Goal: Task Accomplishment & Management: Complete application form

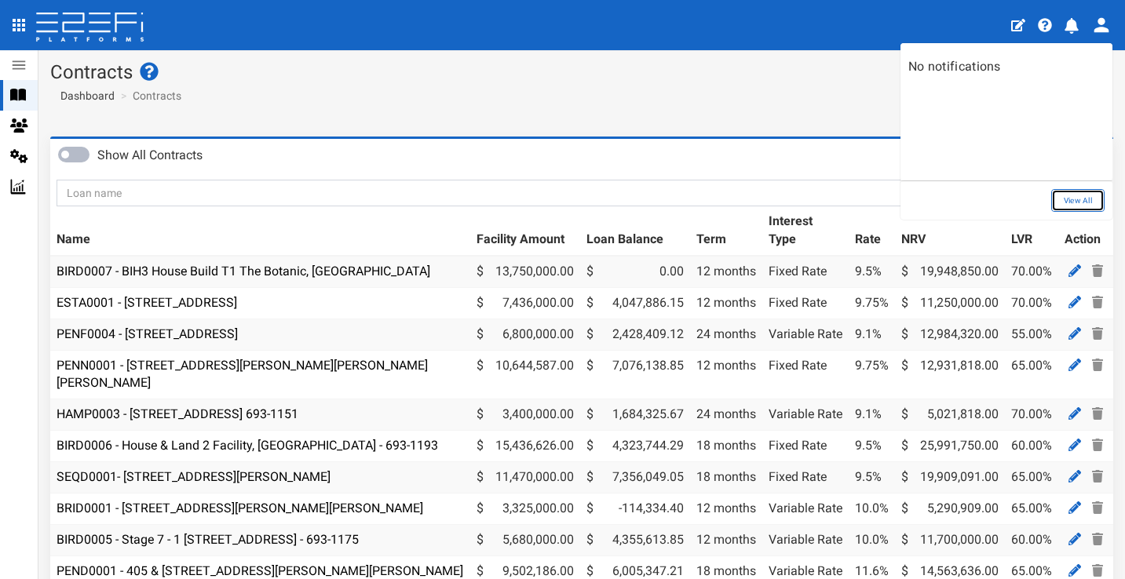
click at [1081, 206] on link "View All" at bounding box center [1077, 200] width 53 height 23
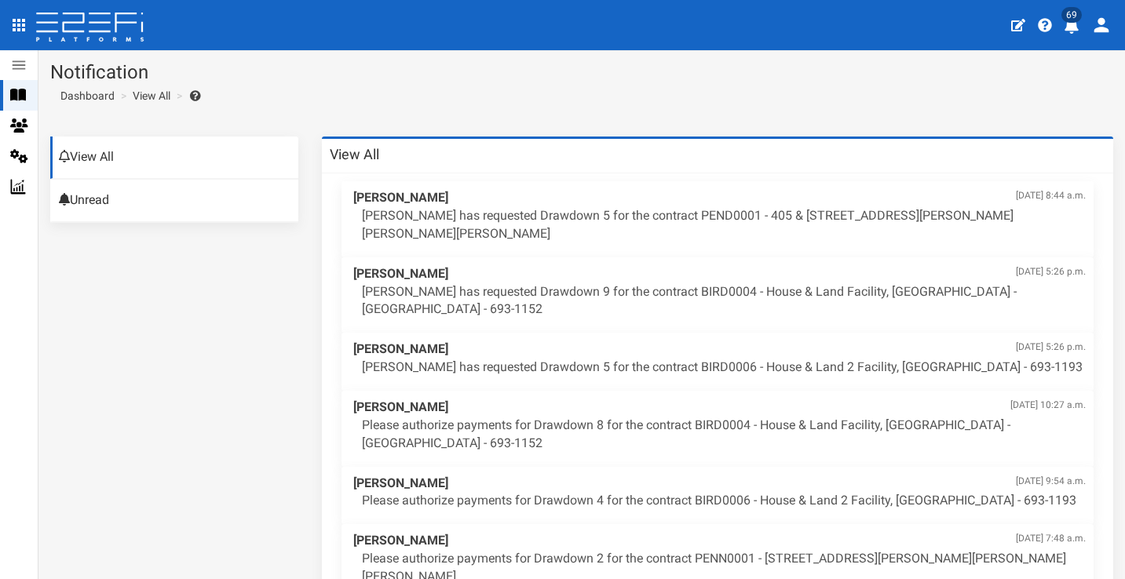
click at [1068, 26] on icon "profile" at bounding box center [1071, 26] width 14 height 16
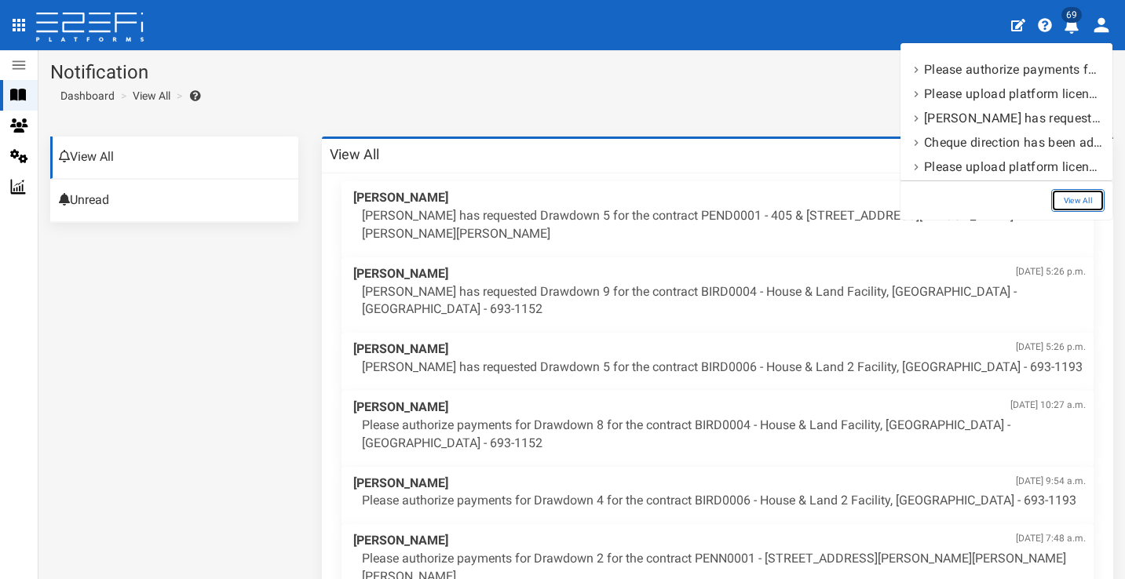
click at [1085, 192] on link "View All" at bounding box center [1077, 200] width 53 height 23
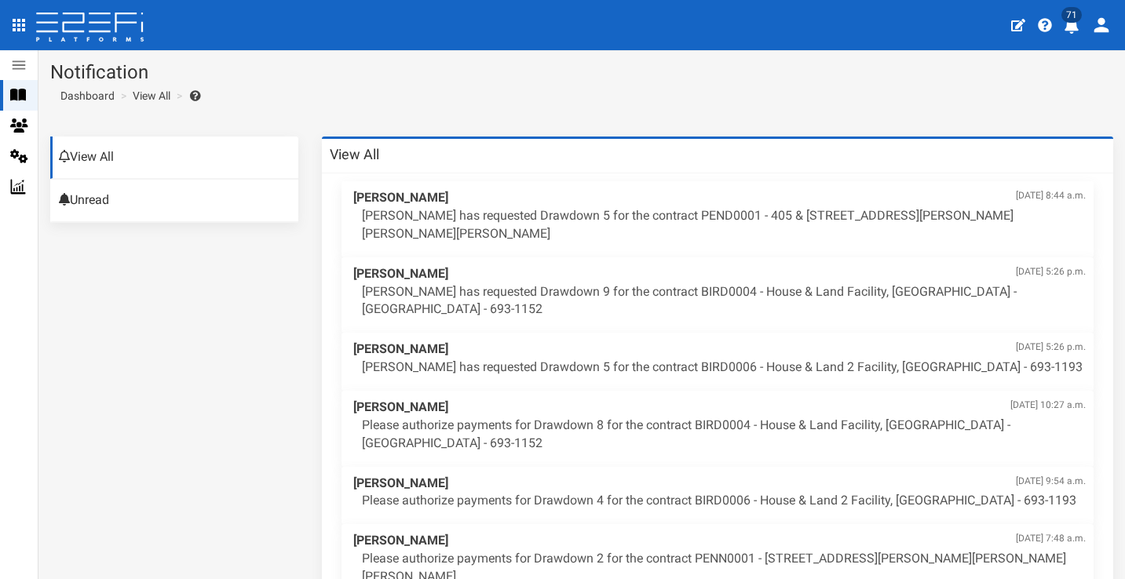
click at [1078, 36] on button "71" at bounding box center [1073, 24] width 31 height 38
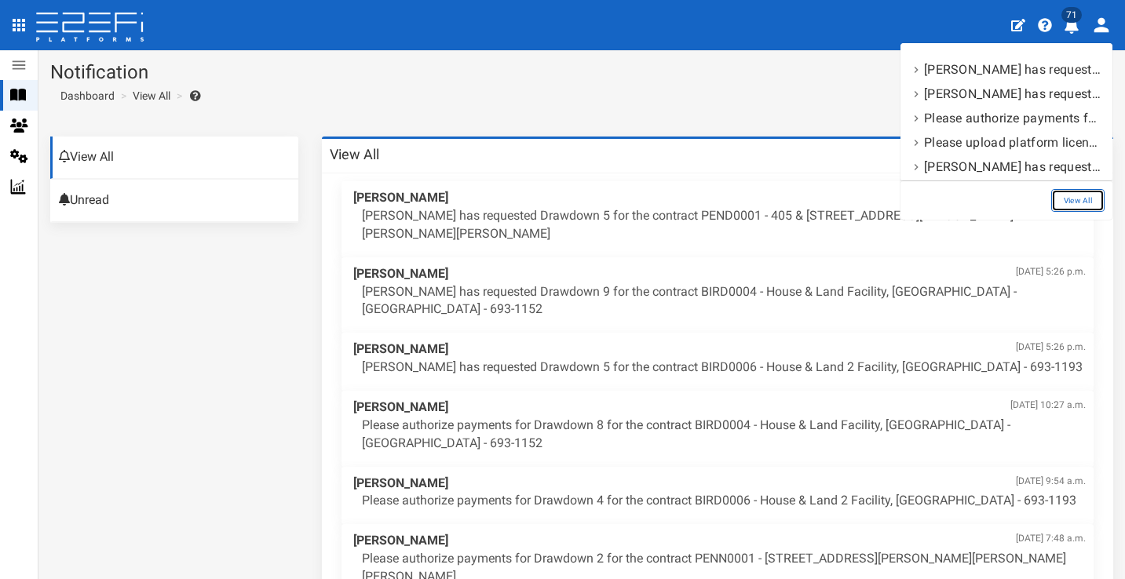
click at [1090, 201] on link "View All" at bounding box center [1077, 200] width 53 height 23
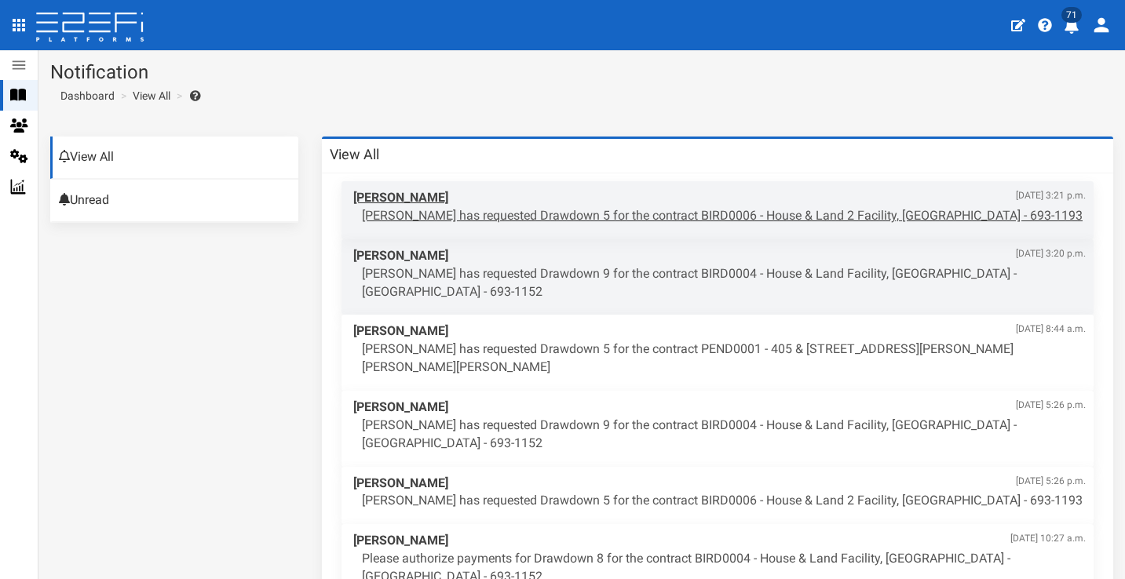
click at [705, 217] on p "Aaron Faull has requested Drawdown 5 for the contract BIRD0006 - House & Land 2…" at bounding box center [724, 216] width 724 height 18
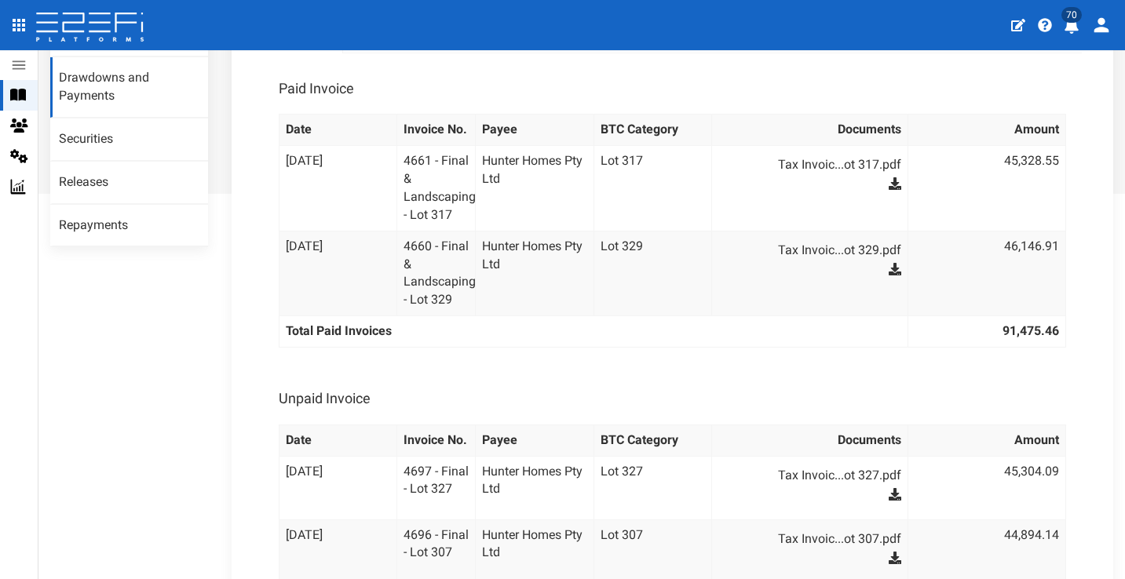
scroll to position [38, 0]
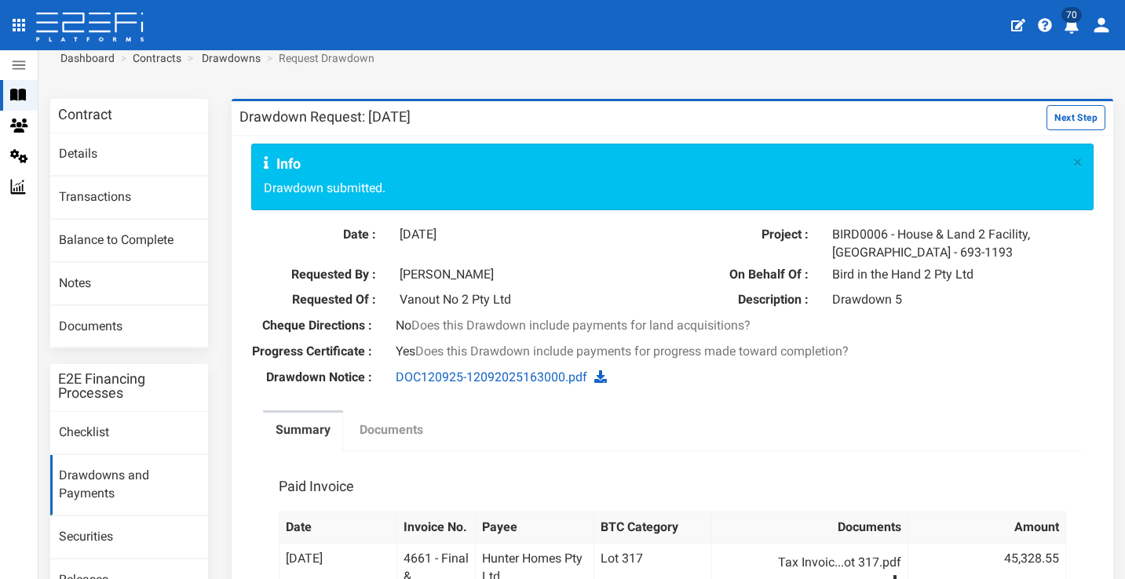
click at [423, 447] on link "Documents" at bounding box center [391, 432] width 89 height 39
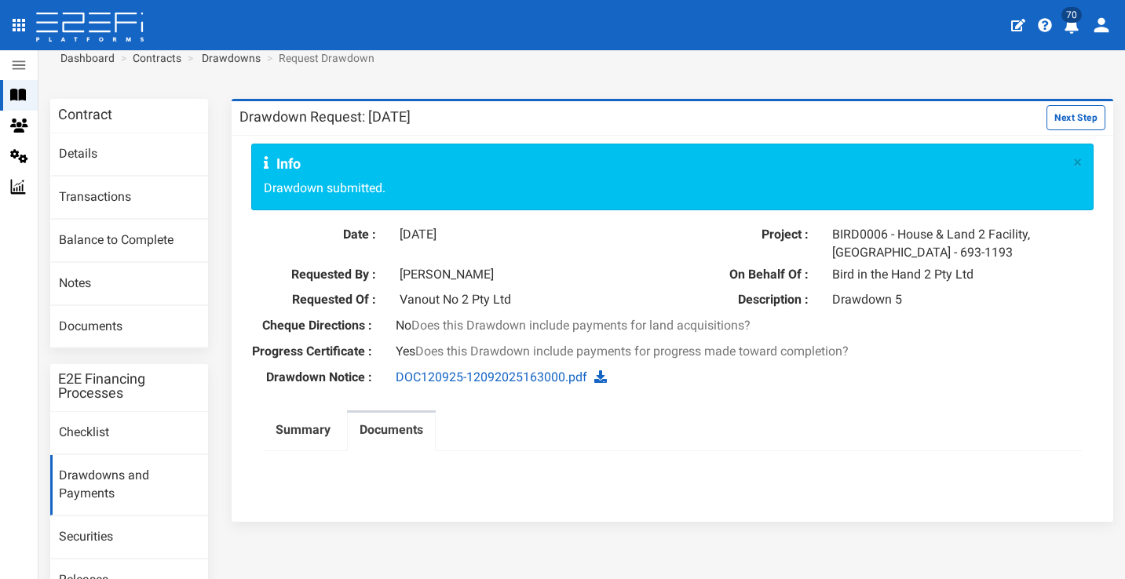
scroll to position [24, 0]
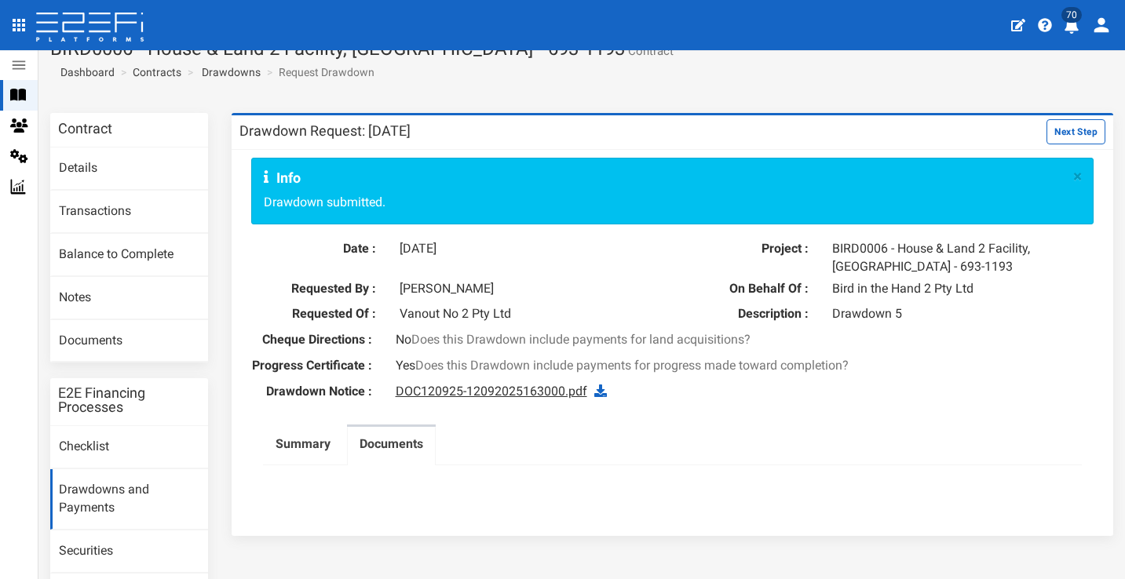
click at [549, 399] on link "DOC120925-12092025163000.pdf" at bounding box center [491, 391] width 191 height 15
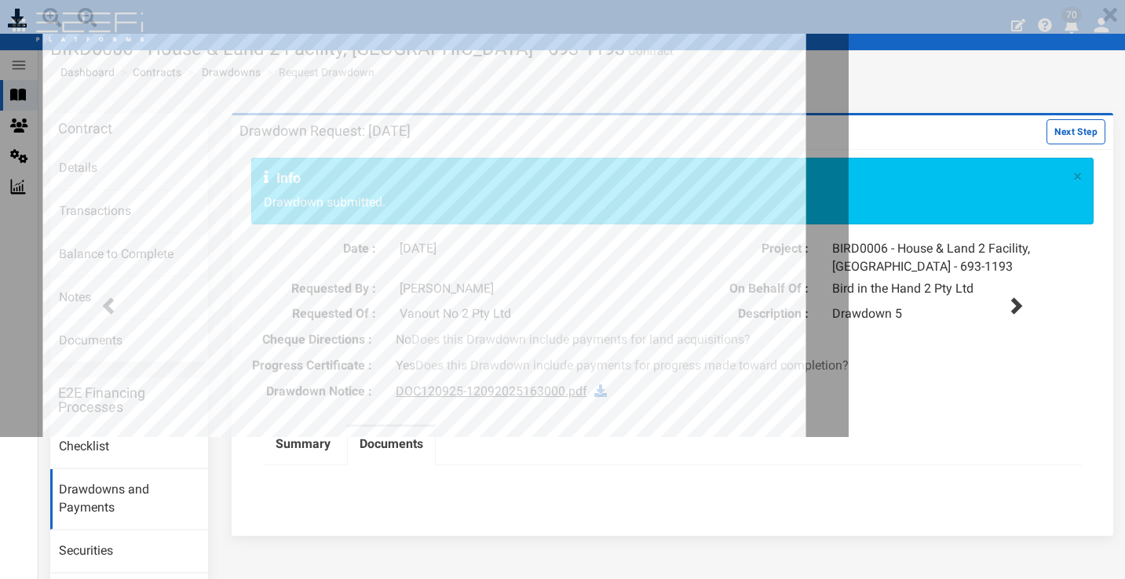
scroll to position [0, 0]
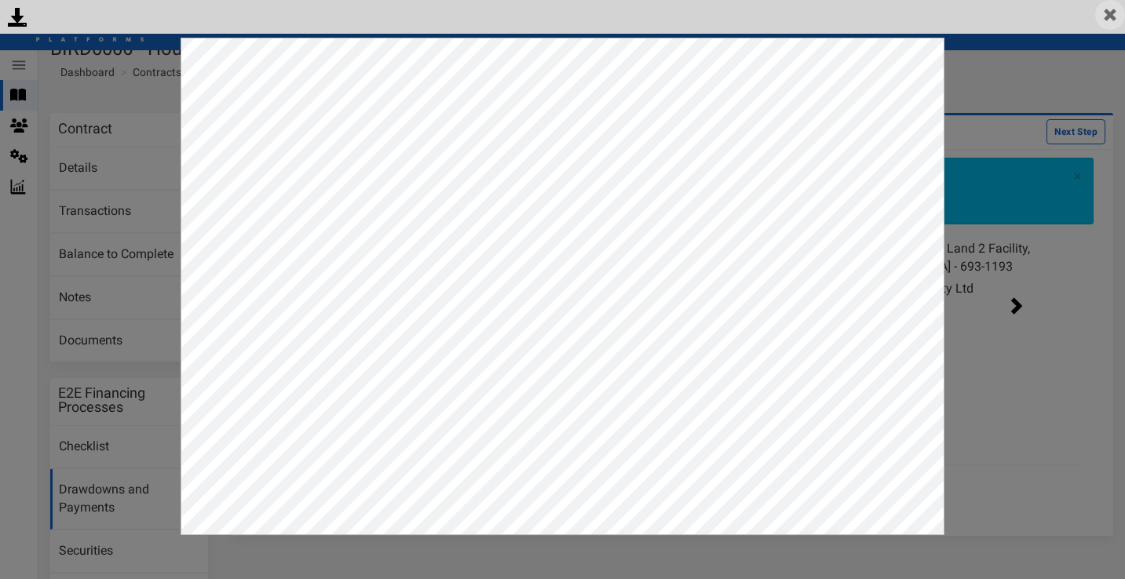
click at [1114, 20] on img at bounding box center [1110, 15] width 30 height 30
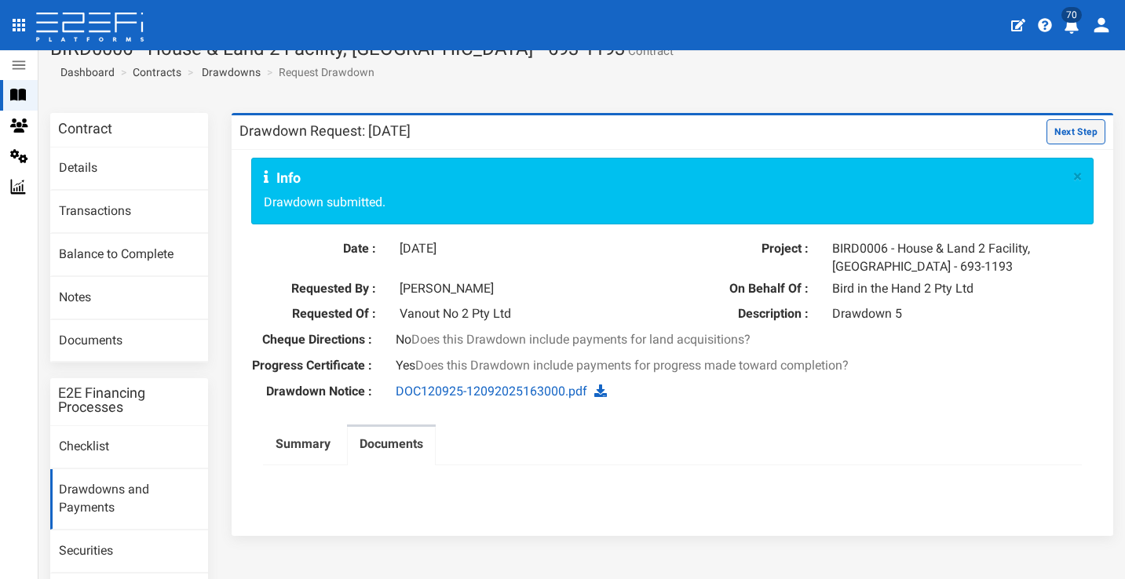
click at [1058, 132] on button "Next Step" at bounding box center [1075, 131] width 59 height 25
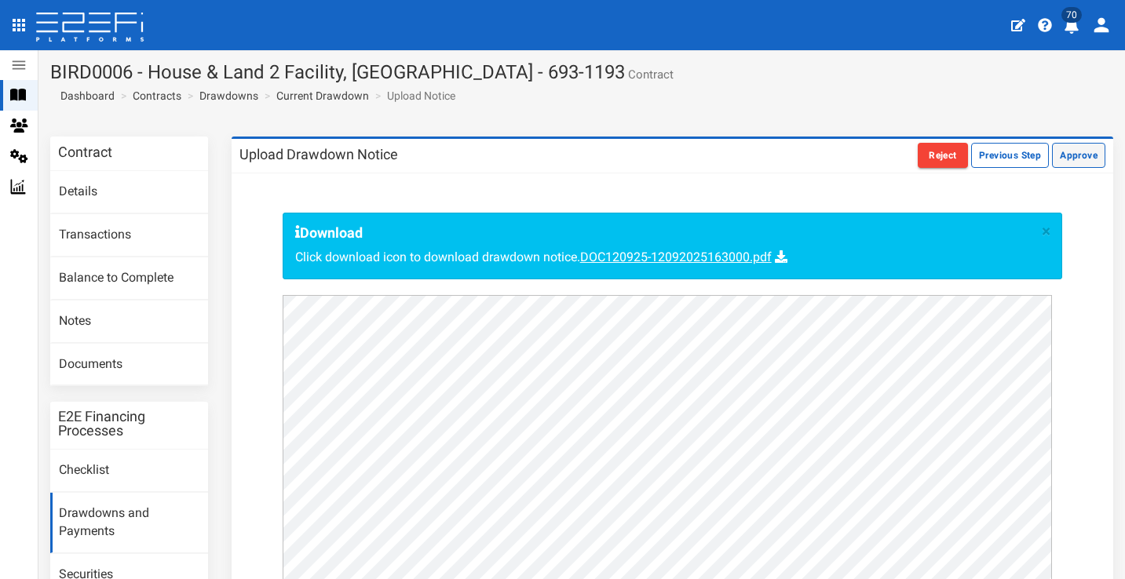
click at [1059, 159] on button "Approve" at bounding box center [1078, 155] width 53 height 25
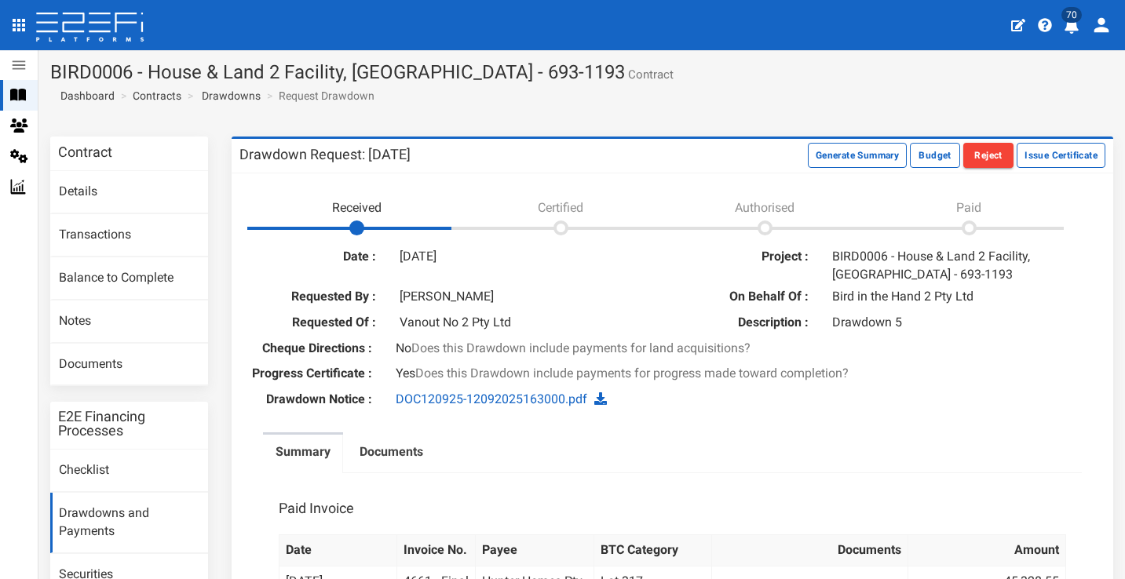
click at [1077, 27] on icon "profile" at bounding box center [1071, 26] width 16 height 16
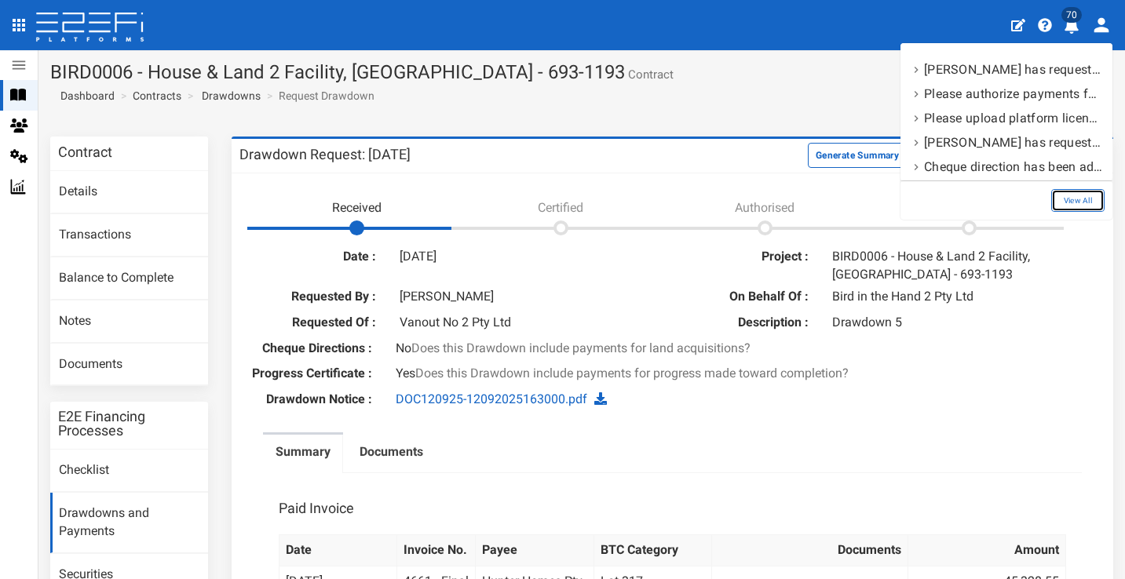
click at [1086, 195] on link "View All" at bounding box center [1077, 200] width 53 height 23
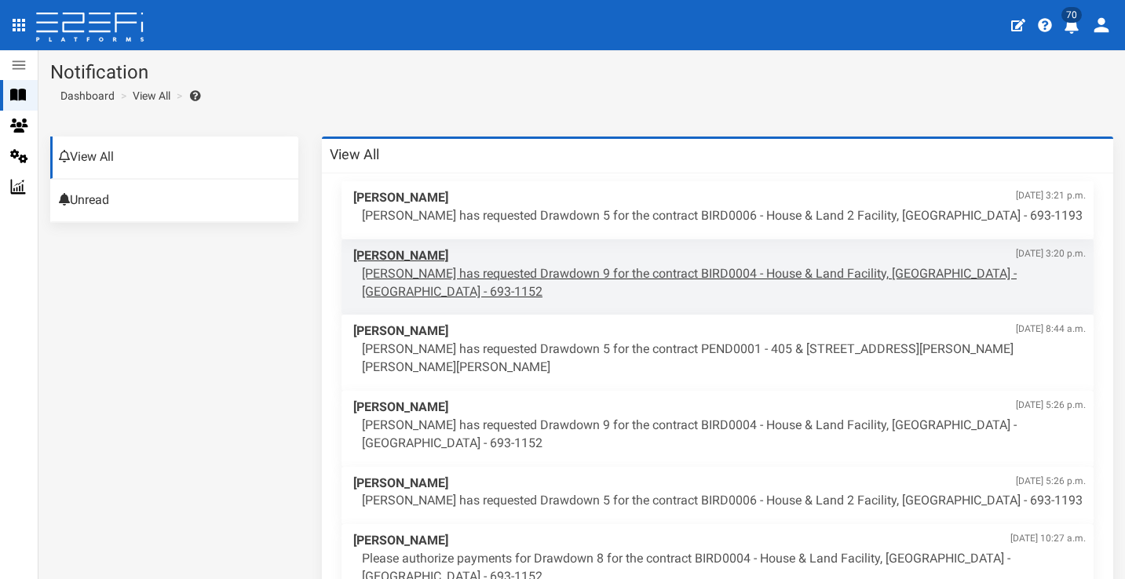
click at [658, 269] on p "Aaron Faull has requested Drawdown 9 for the contract BIRD0004 - House & Land F…" at bounding box center [724, 283] width 724 height 36
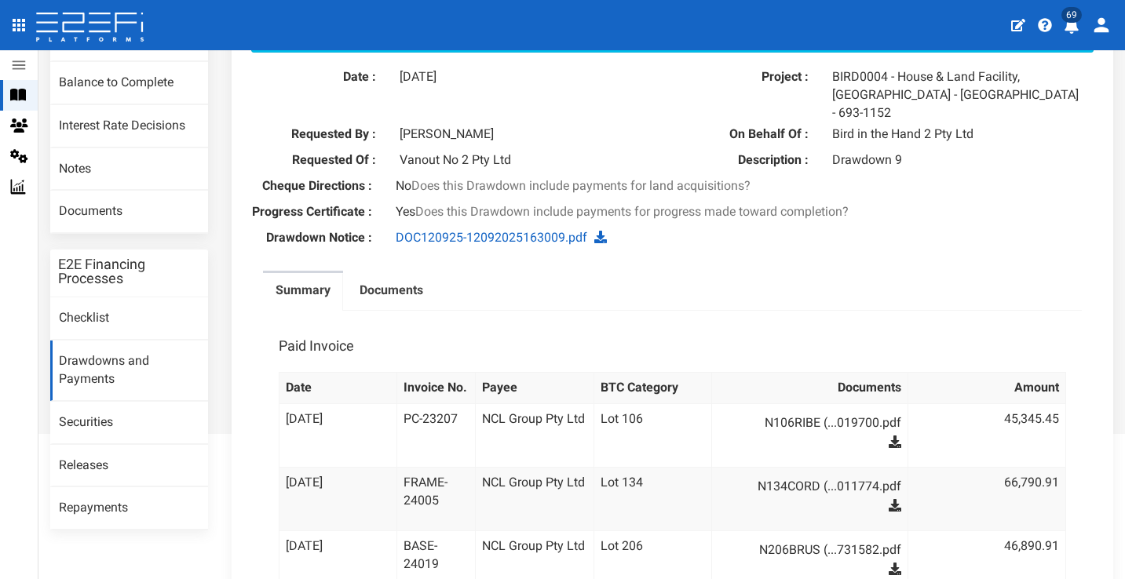
scroll to position [192, 0]
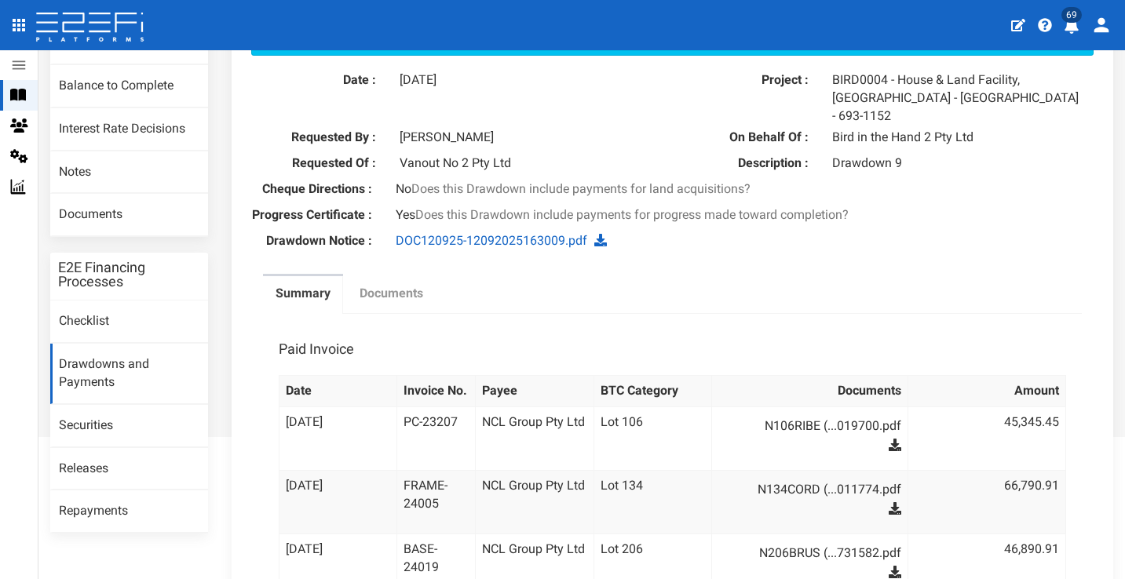
click at [411, 286] on label "Documents" at bounding box center [391, 294] width 64 height 18
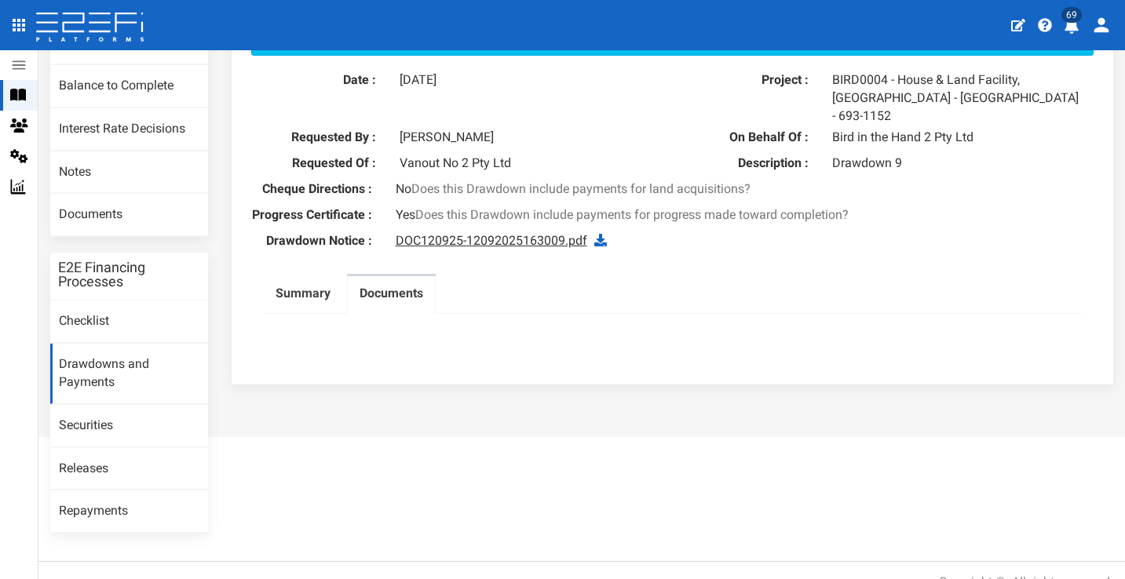
click at [492, 238] on link "DOC120925-12092025163009.pdf" at bounding box center [491, 240] width 191 height 15
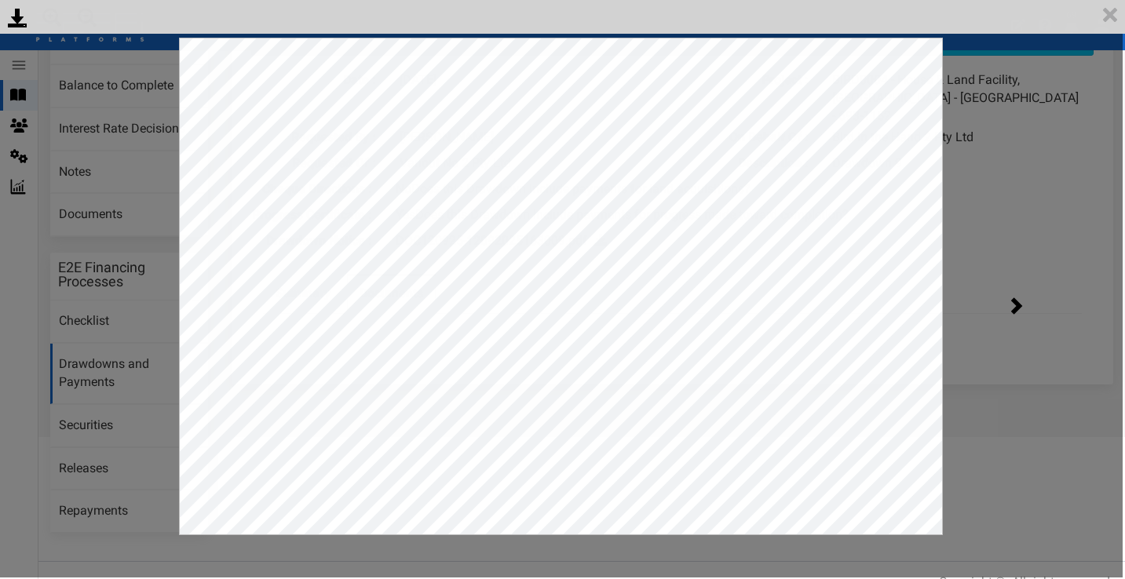
scroll to position [0, 0]
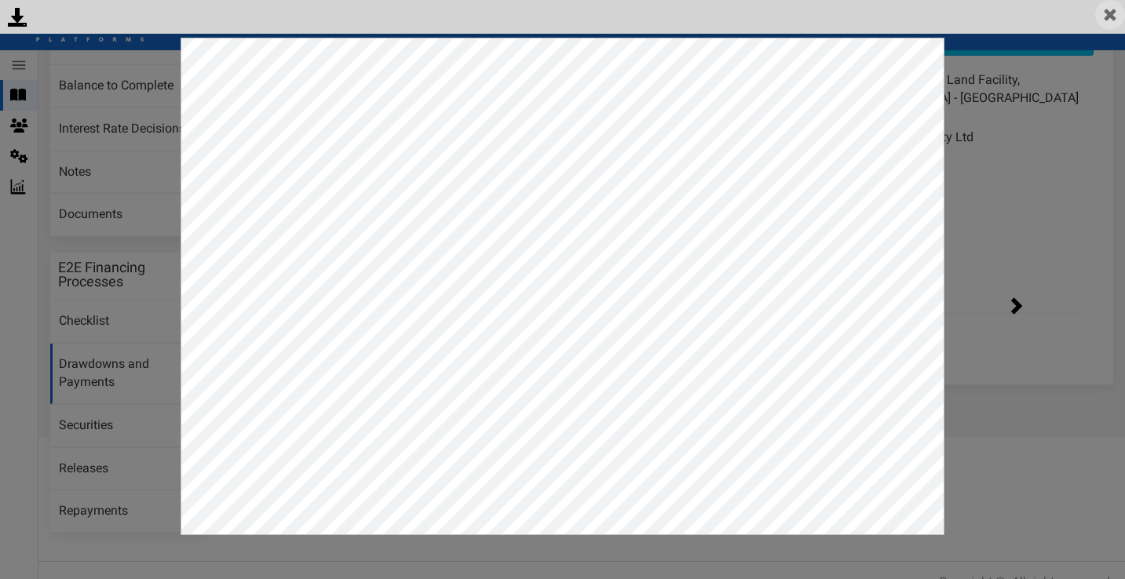
click at [1116, 22] on img at bounding box center [1110, 15] width 30 height 30
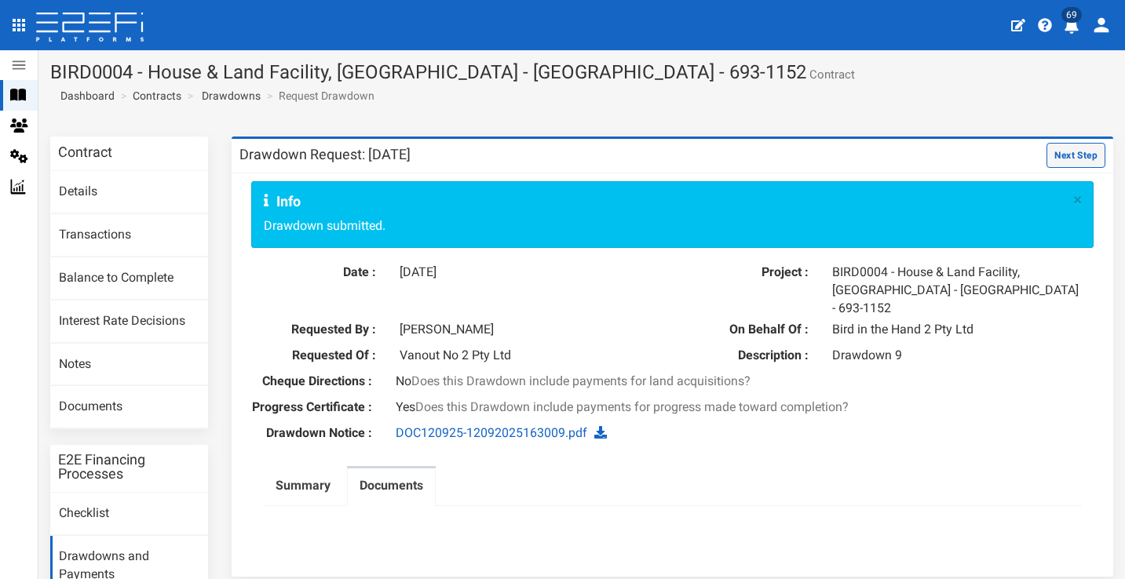
click at [1076, 153] on button "Next Step" at bounding box center [1075, 155] width 59 height 25
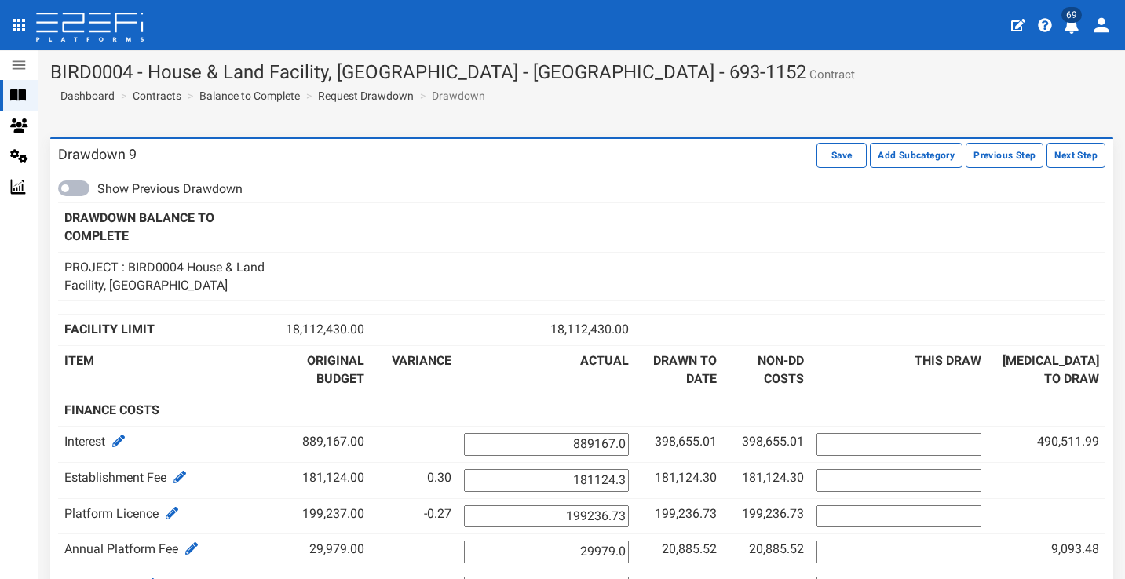
click at [1076, 154] on button "Next Step" at bounding box center [1075, 155] width 59 height 25
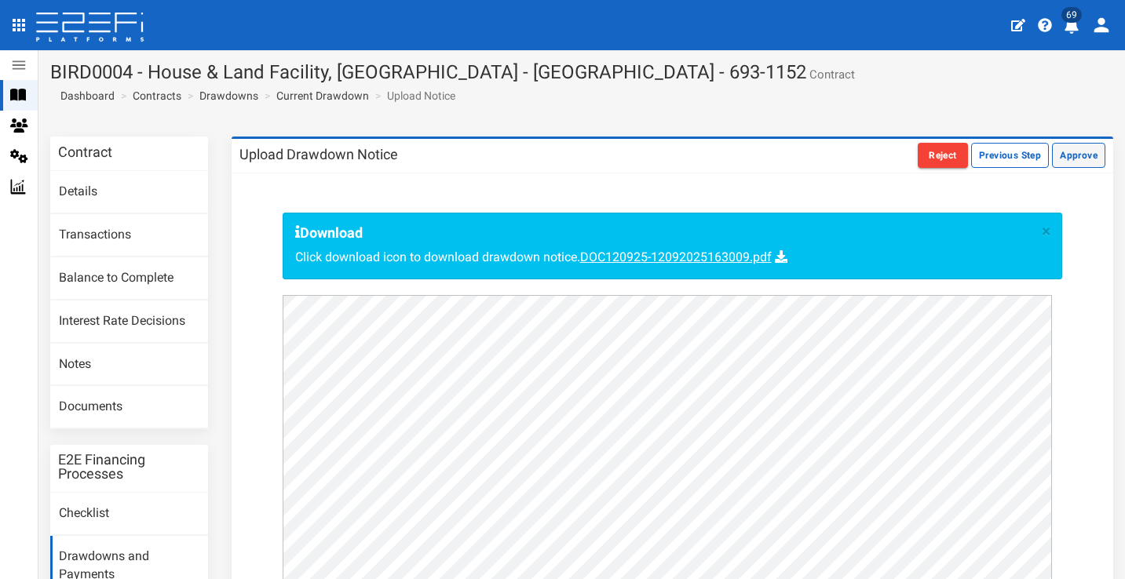
click at [1074, 155] on button "Approve" at bounding box center [1078, 155] width 53 height 25
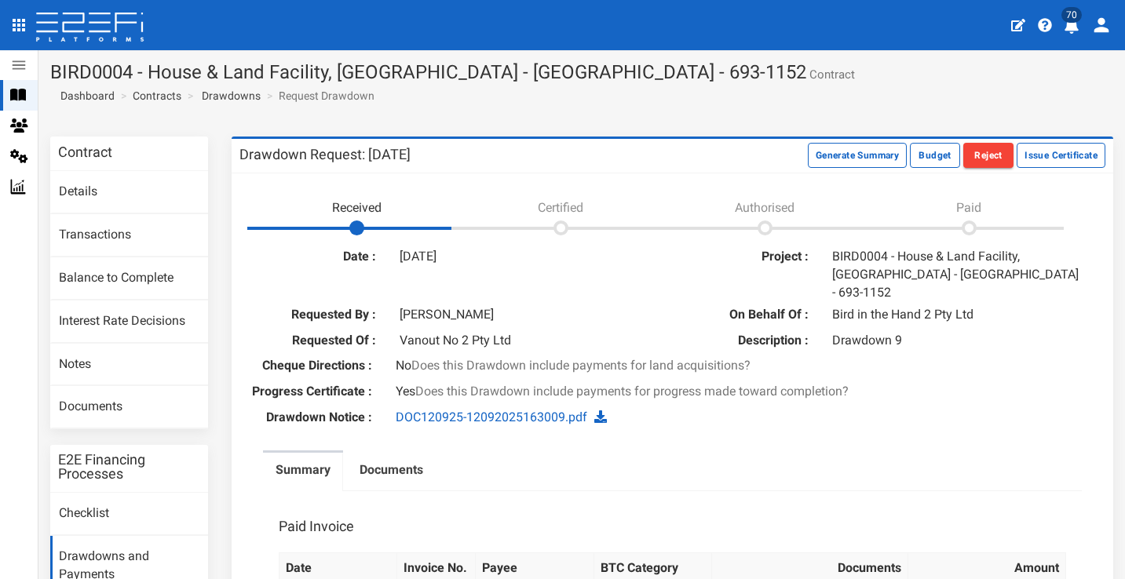
click at [1073, 27] on icon "profile" at bounding box center [1071, 26] width 14 height 16
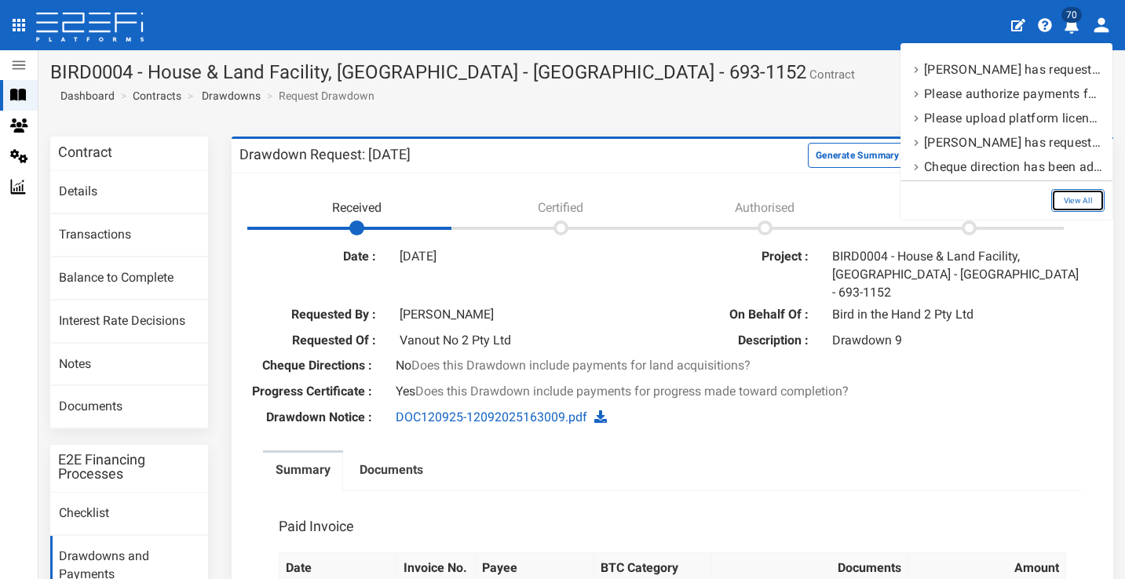
click at [1073, 202] on link "View All" at bounding box center [1077, 200] width 53 height 23
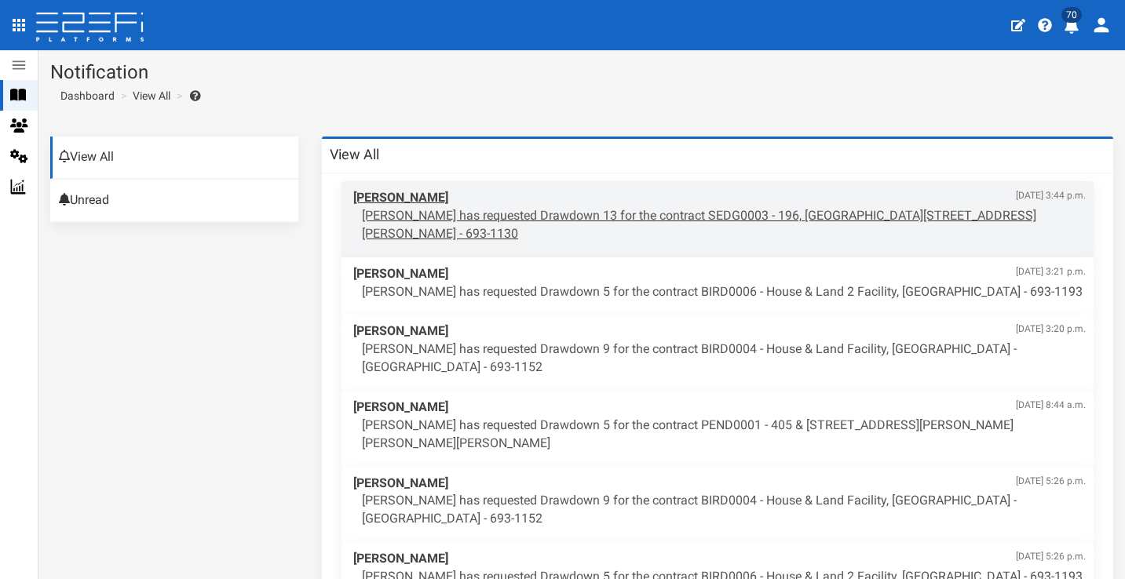
click at [696, 224] on div "Maddy Evans Sept. 12, 2025, 3:44 p.m. Maddy Evans has requested Drawdown 13 for…" at bounding box center [719, 216] width 748 height 70
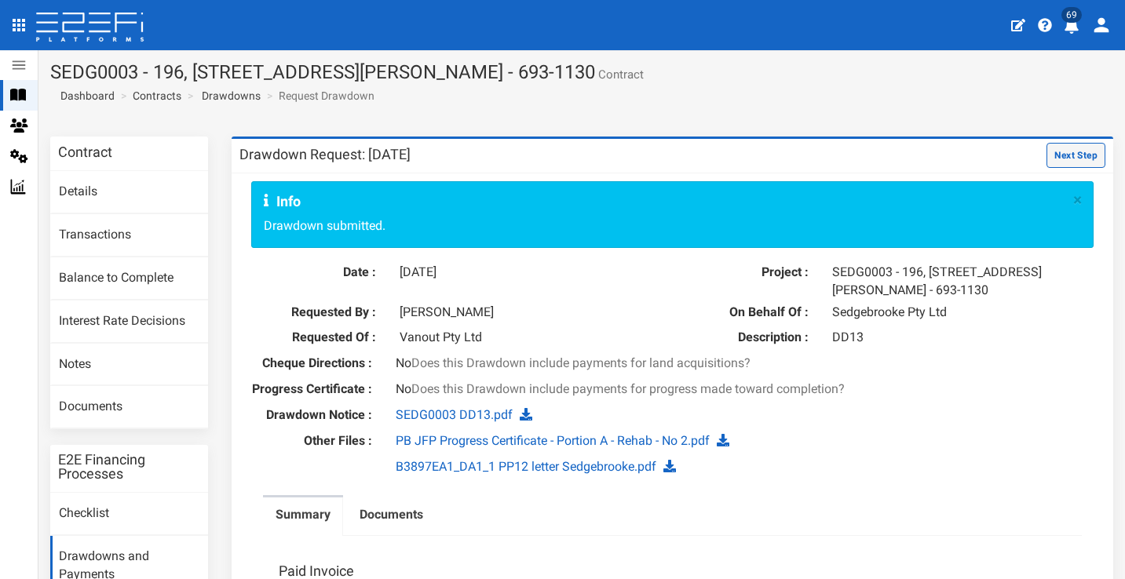
click at [1048, 154] on button "Next Step" at bounding box center [1075, 155] width 59 height 25
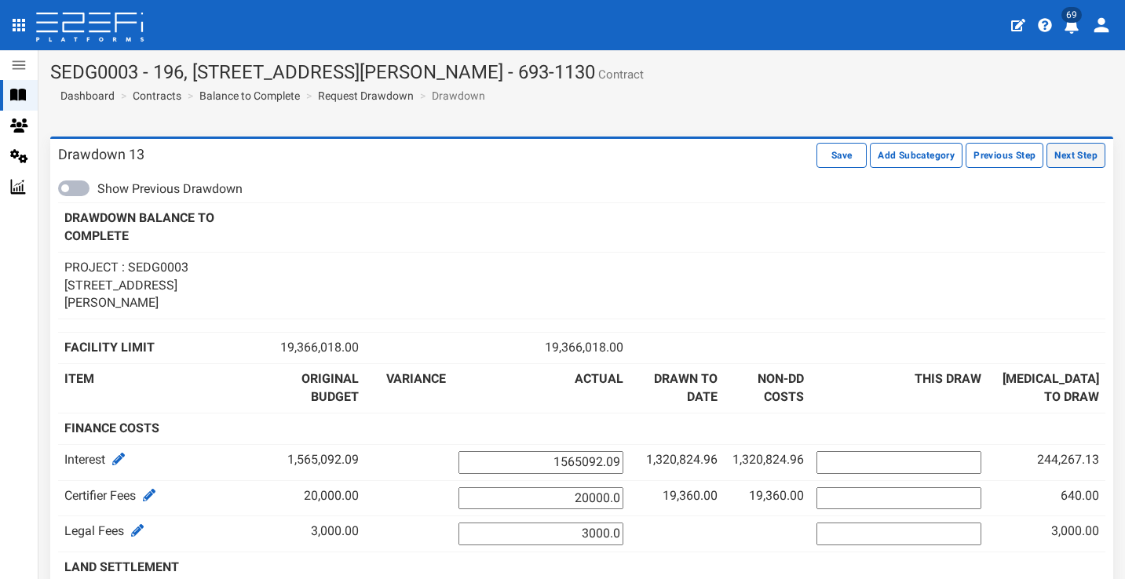
click at [1086, 151] on button "Next Step" at bounding box center [1075, 155] width 59 height 25
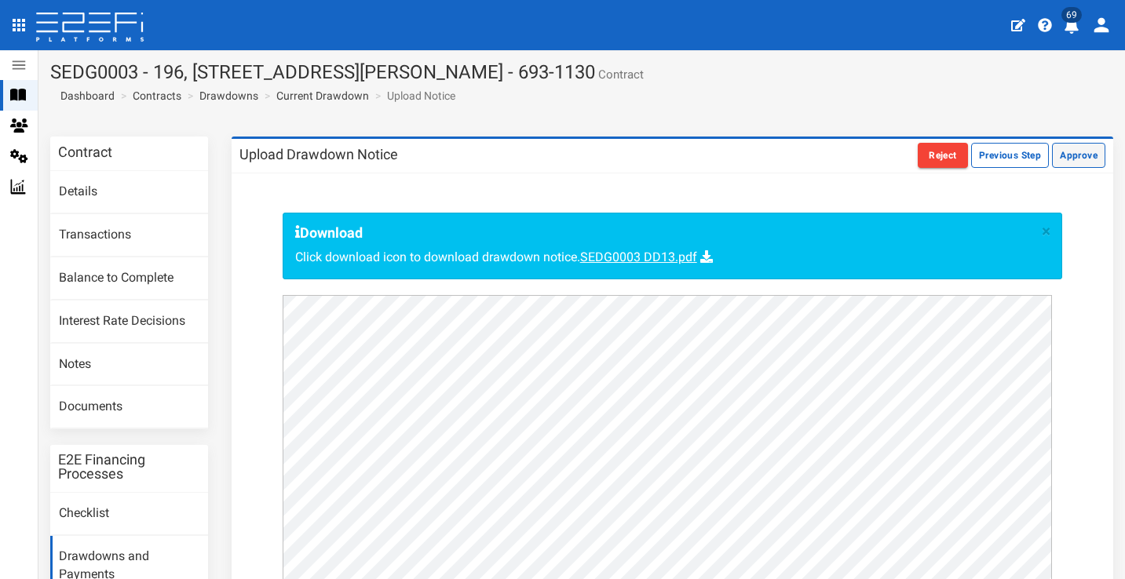
click at [1069, 155] on button "Approve" at bounding box center [1078, 155] width 53 height 25
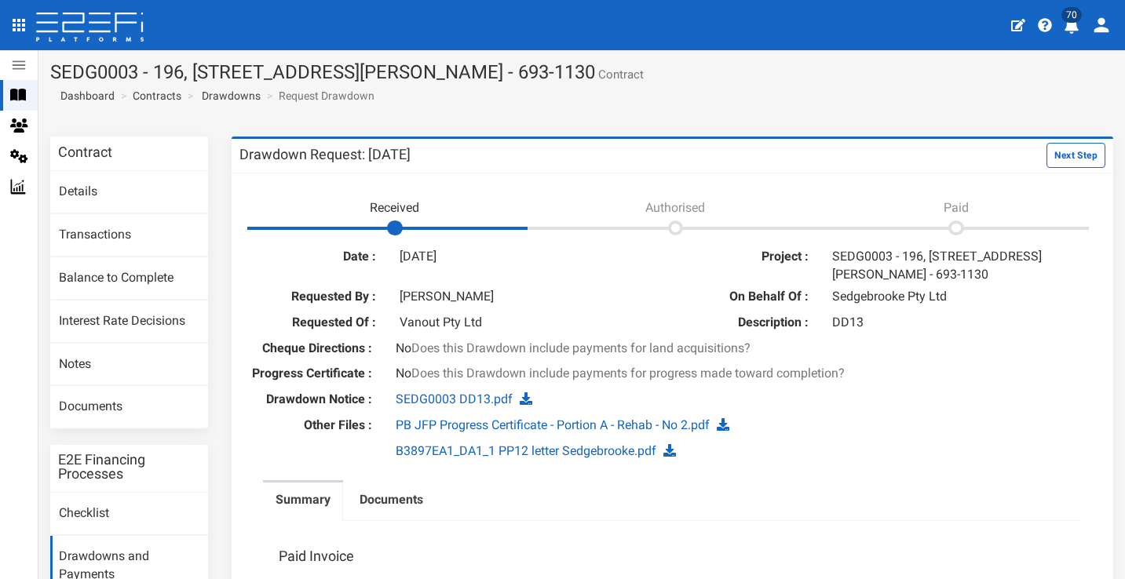
click at [1070, 29] on icon "profile" at bounding box center [1071, 26] width 14 height 16
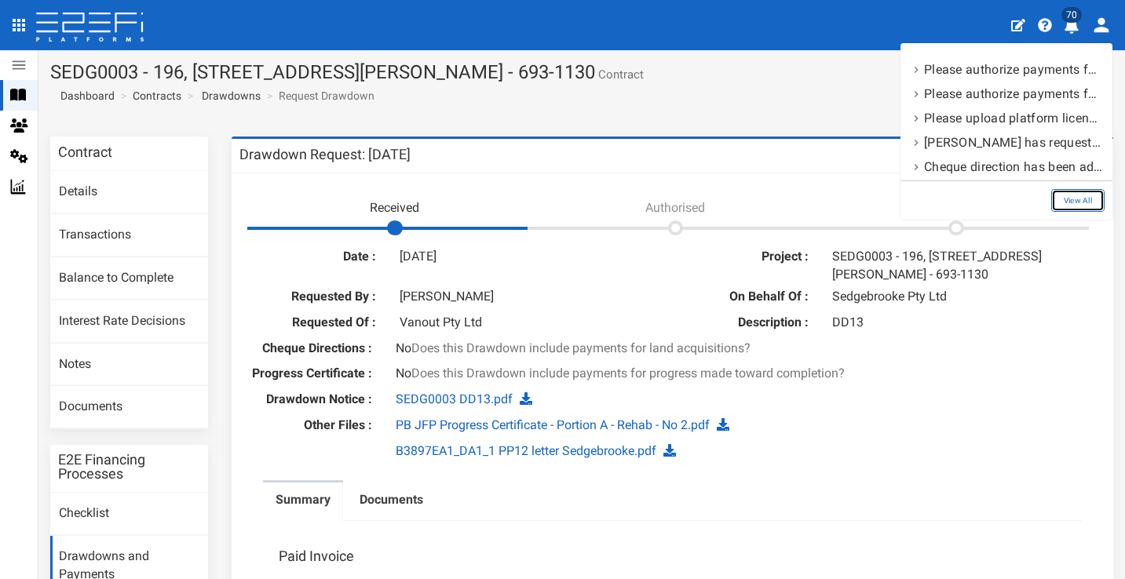
click at [1076, 194] on link "View All" at bounding box center [1077, 200] width 53 height 23
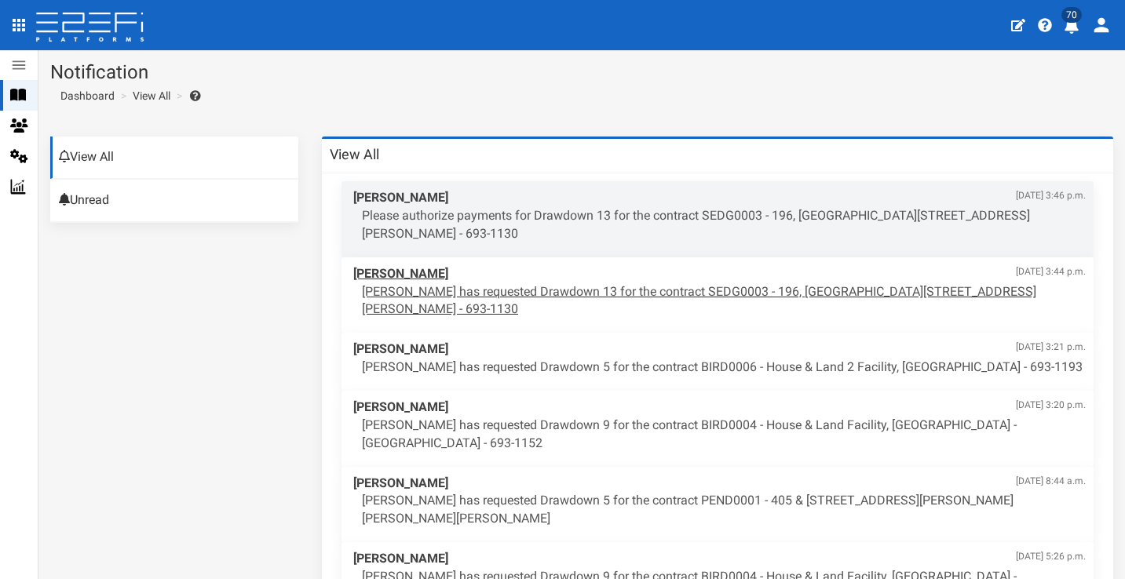
click at [491, 265] on span "Maddy Evans Sept. 12, 2025, 3:44 p.m." at bounding box center [719, 274] width 732 height 18
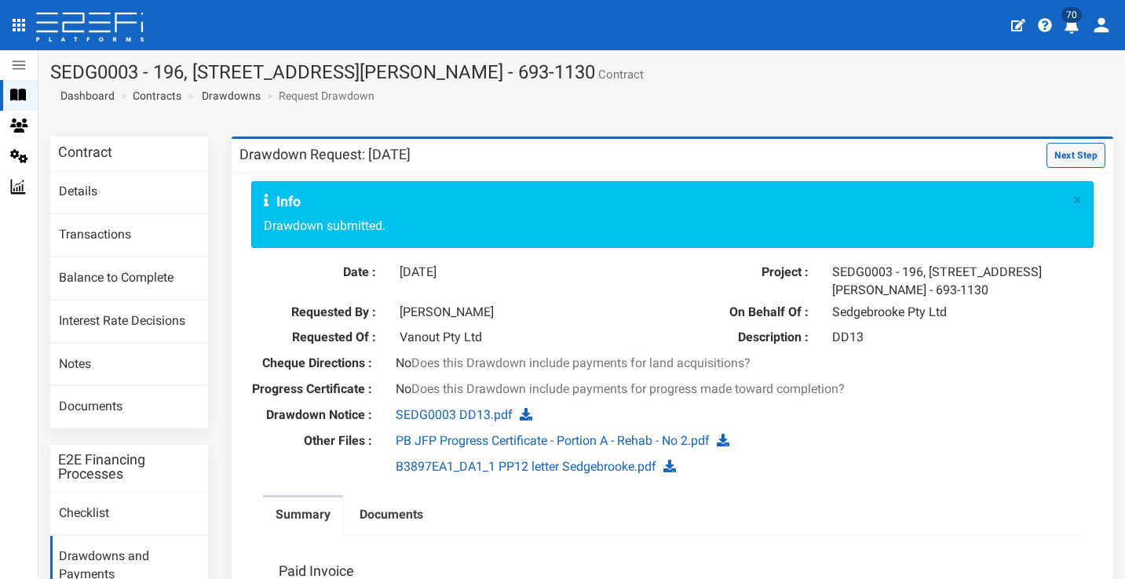
click at [1074, 153] on button "Next Step" at bounding box center [1075, 155] width 59 height 25
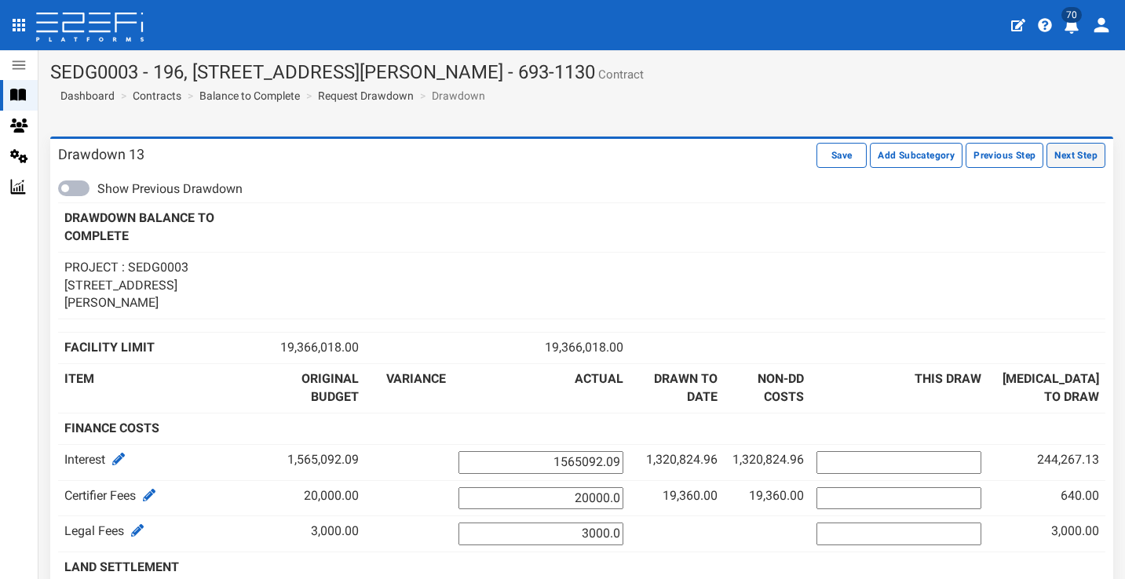
click at [1064, 162] on button "Next Step" at bounding box center [1075, 155] width 59 height 25
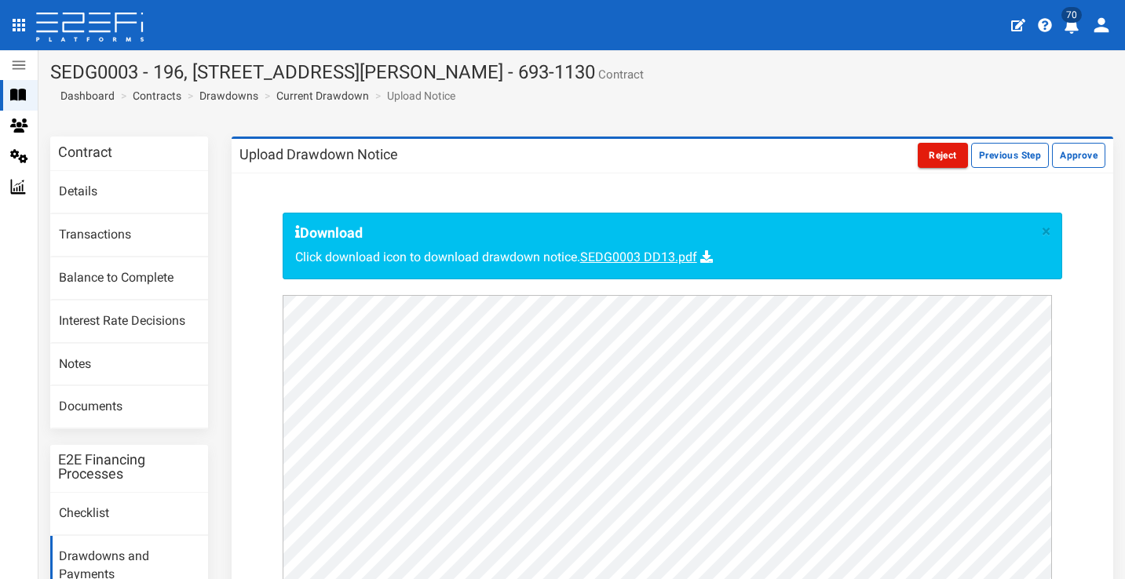
click at [931, 153] on button "Reject" at bounding box center [942, 155] width 50 height 25
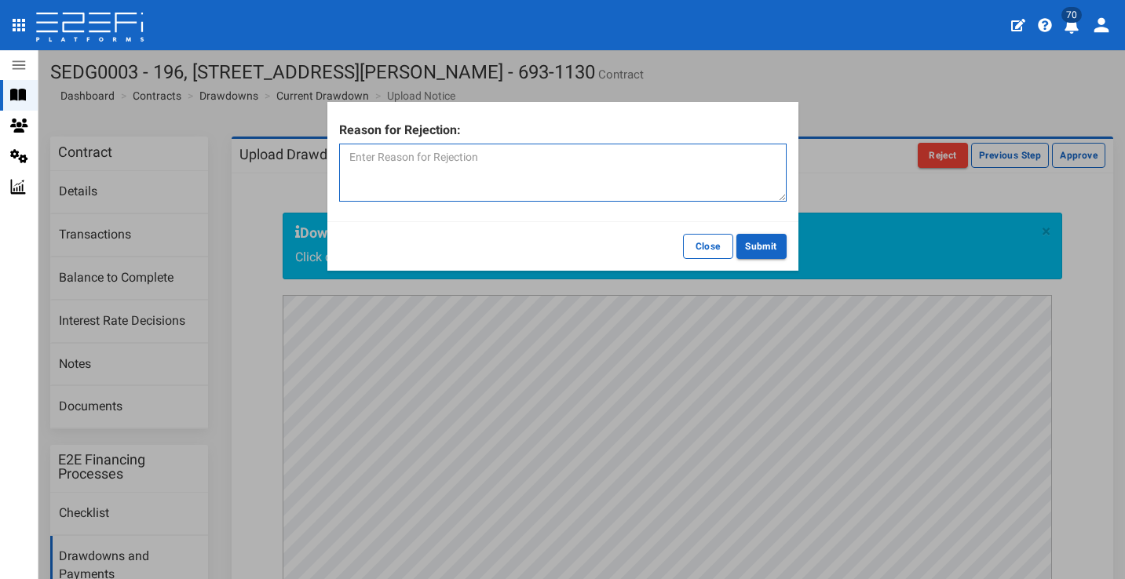
click at [590, 167] on textarea at bounding box center [562, 173] width 447 height 58
drag, startPoint x: 491, startPoint y: 155, endPoint x: 308, endPoint y: 155, distance: 183.6
click at [308, 155] on div "Reason for Rejection: Please tick yes for progress certificate Close Submit" at bounding box center [562, 289] width 1125 height 579
click at [663, 170] on textarea "Please tick yes for progress certificate" at bounding box center [562, 173] width 447 height 58
type textarea "Please tick yes for progress certificate"
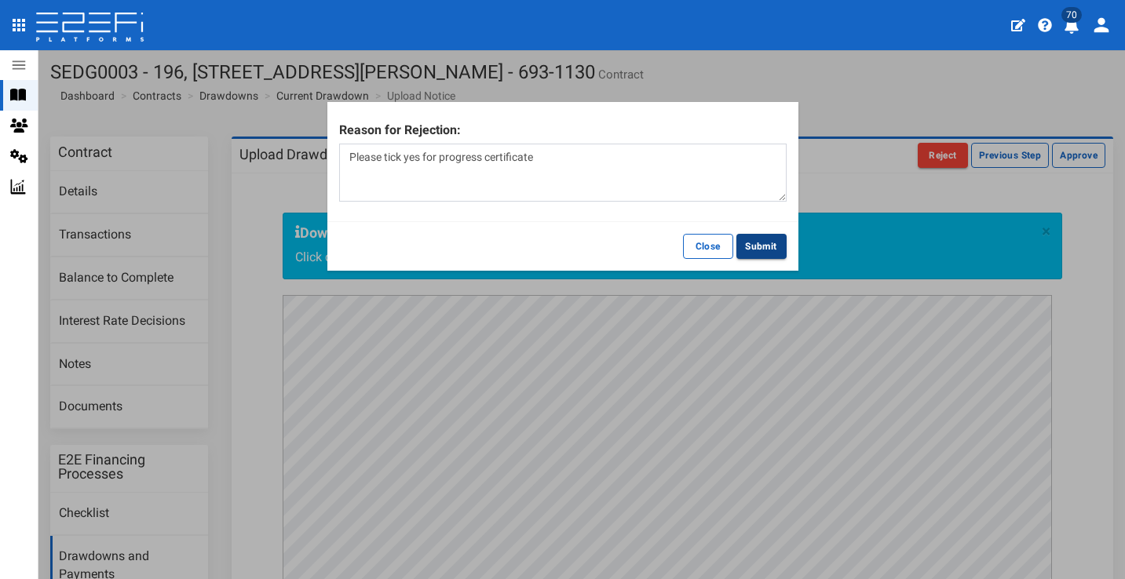
click at [768, 250] on button "Submit" at bounding box center [761, 246] width 50 height 25
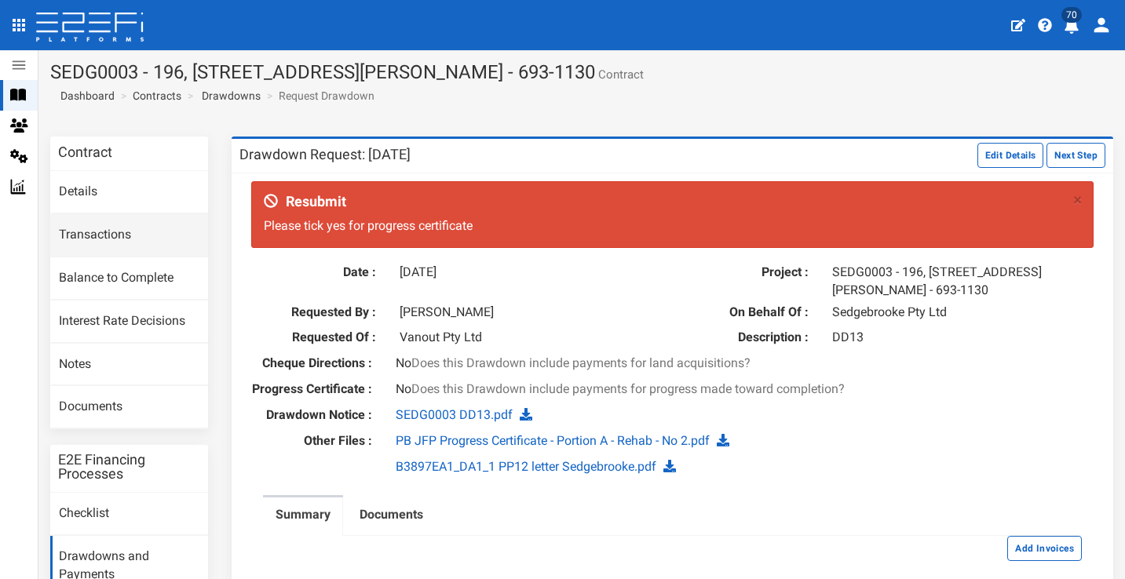
click at [116, 219] on link "Transactions" at bounding box center [129, 235] width 158 height 42
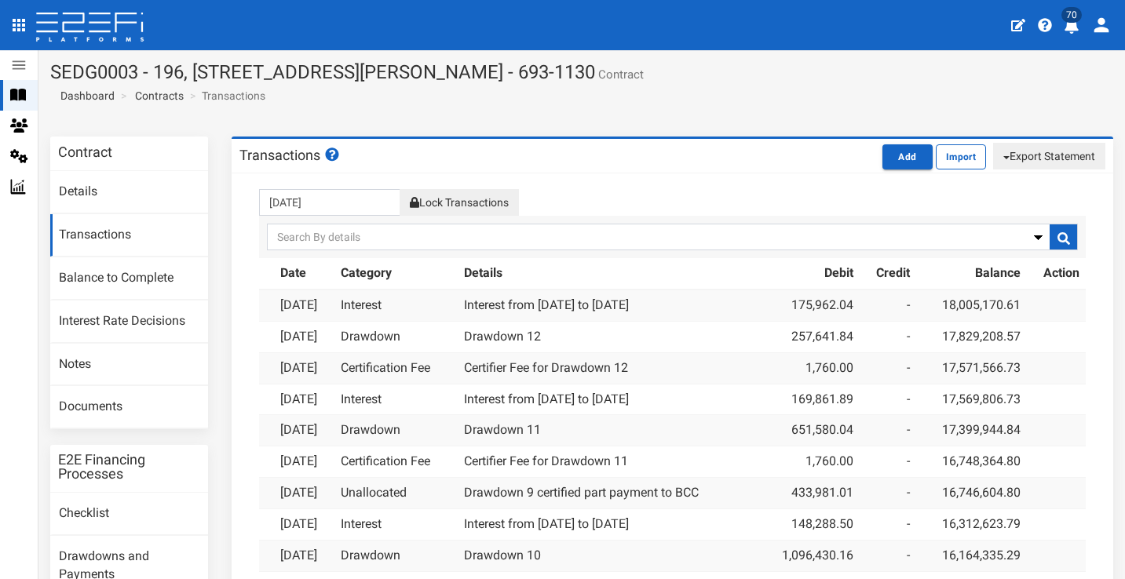
click at [22, 31] on icon "open drawer" at bounding box center [19, 25] width 13 height 13
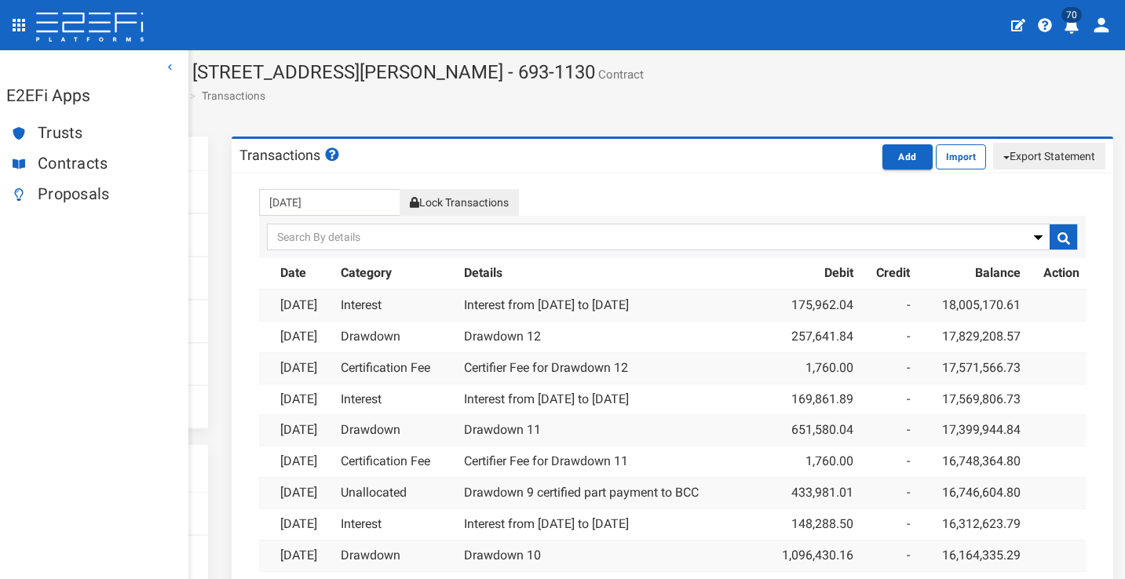
click at [67, 163] on span "Contracts" at bounding box center [107, 164] width 138 height 18
click at [328, 111] on section "SEDG0003 - 196, 206 & 208 Fleming Road, Hemmant - 693-1130 Contract Dashboard C…" at bounding box center [581, 87] width 1086 height 75
click at [352, 102] on section "SEDG0003 - 196, 206 & 208 Fleming Road, Hemmant - 693-1130 Contract Dashboard C…" at bounding box center [581, 87] width 1086 height 75
click at [170, 68] on icon "button" at bounding box center [170, 67] width 4 height 6
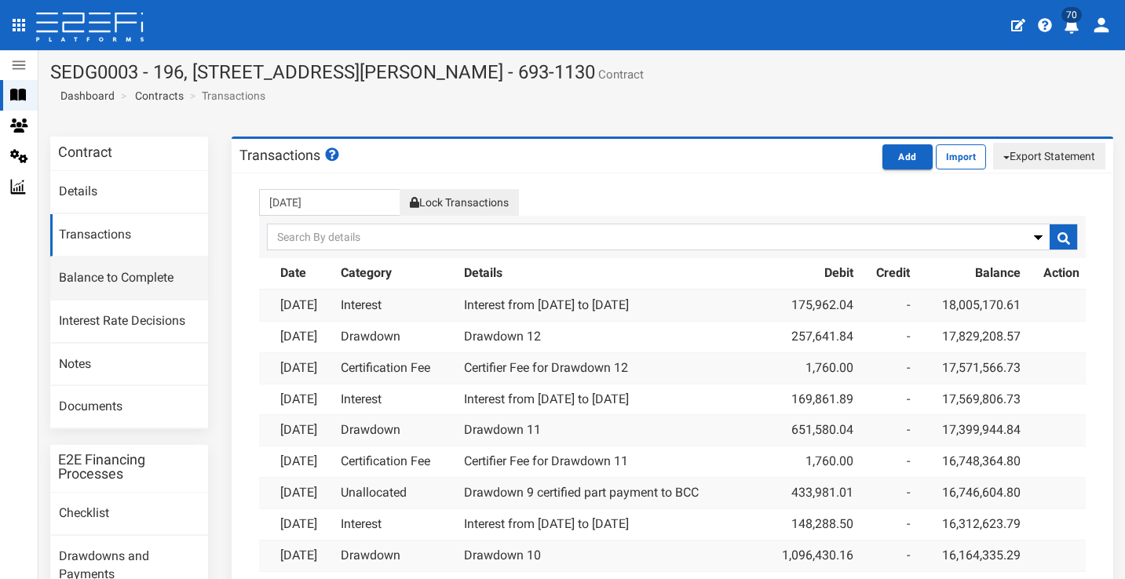
click at [91, 257] on link "Balance to Complete" at bounding box center [129, 278] width 158 height 42
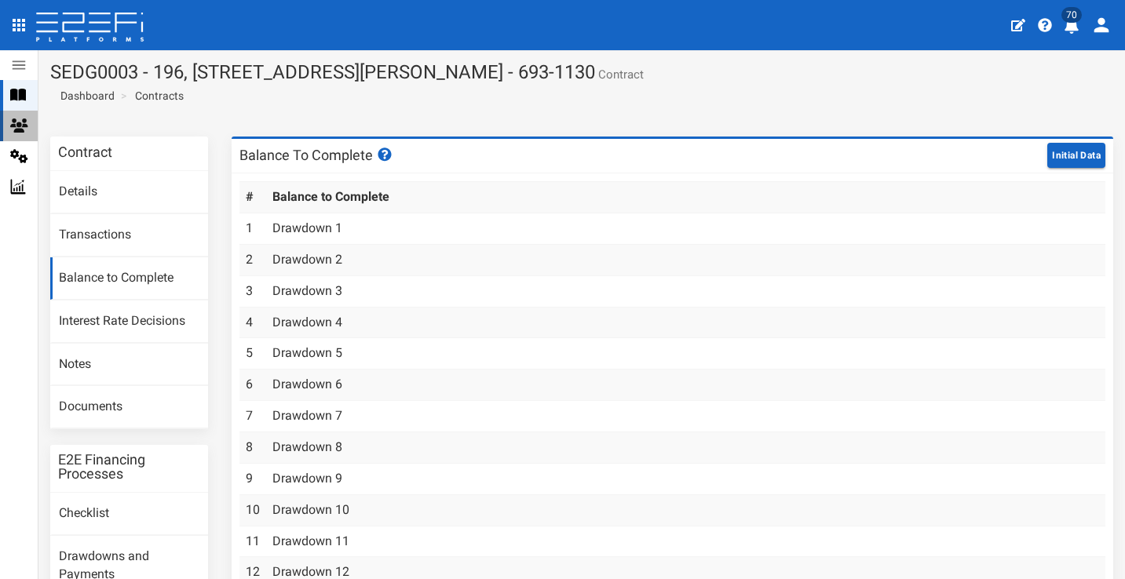
click at [21, 126] on icon at bounding box center [19, 126] width 18 height 14
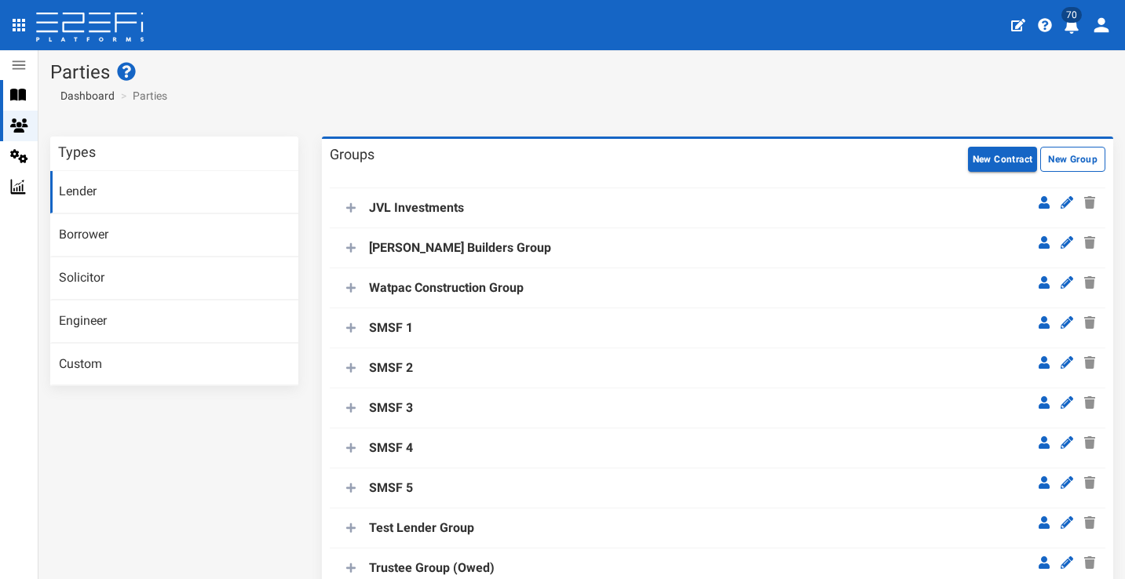
click at [15, 95] on icon at bounding box center [18, 95] width 16 height 12
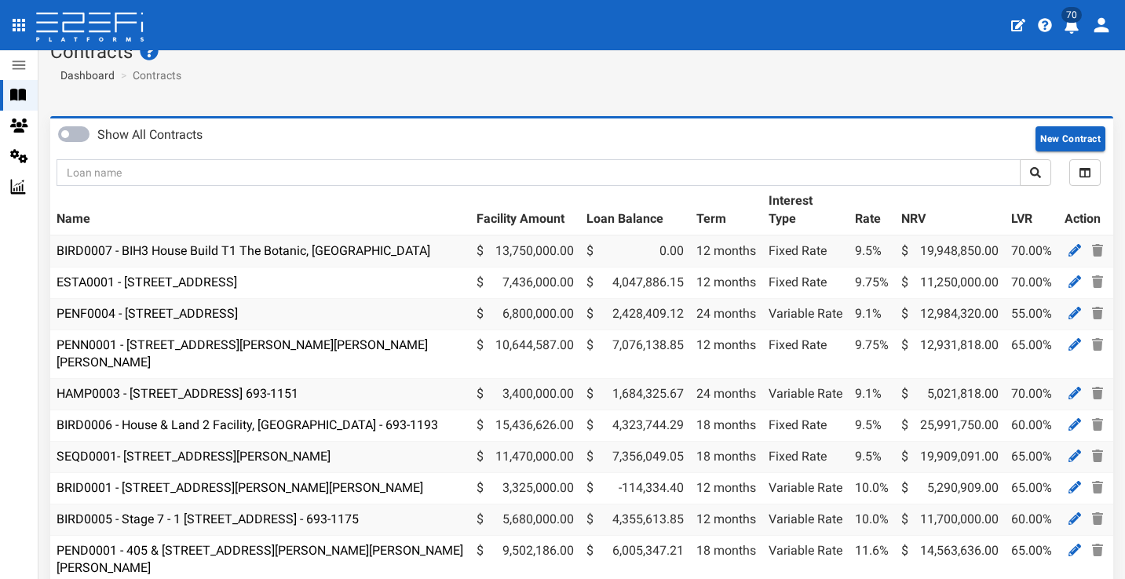
scroll to position [139, 0]
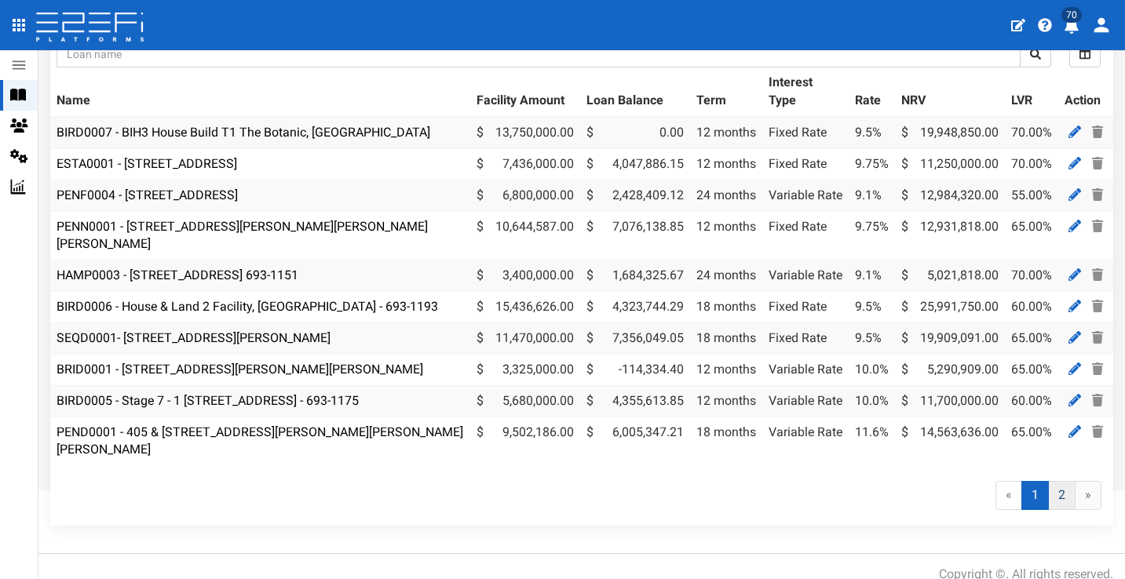
click at [1052, 484] on link "2" at bounding box center [1061, 495] width 27 height 29
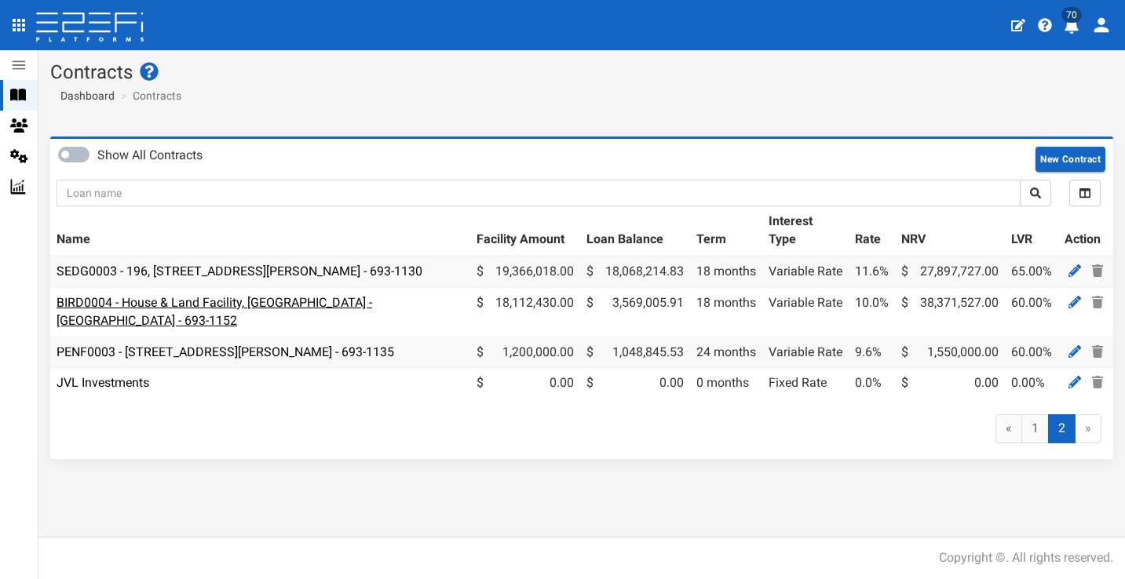
click at [203, 299] on link "BIRD0004 - House & Land Facility, [GEOGRAPHIC_DATA] - [GEOGRAPHIC_DATA] - 693-1…" at bounding box center [214, 311] width 315 height 33
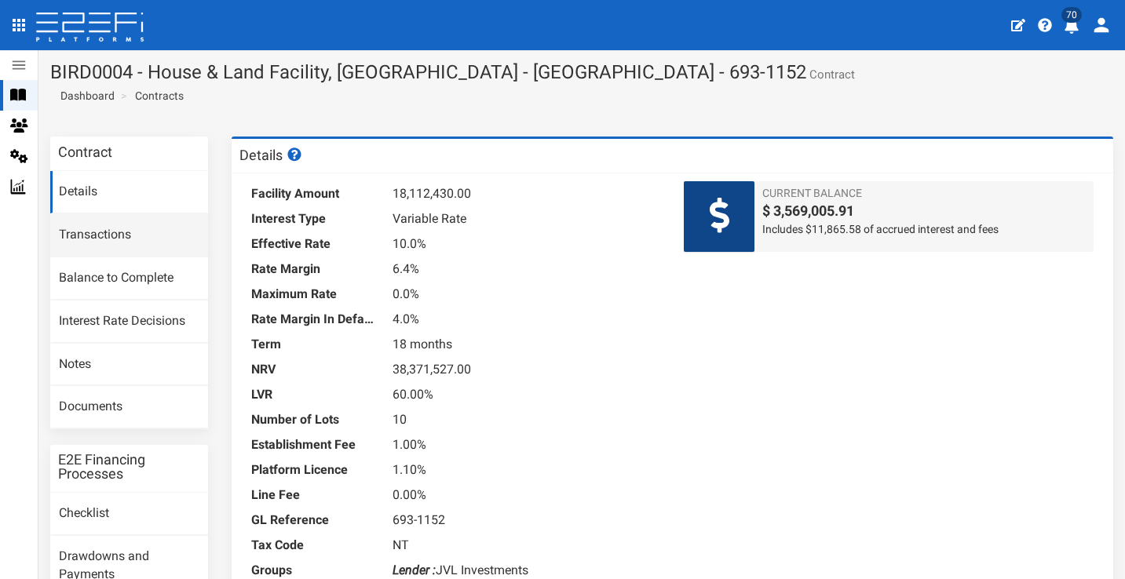
click at [142, 242] on link "Transactions" at bounding box center [129, 235] width 158 height 42
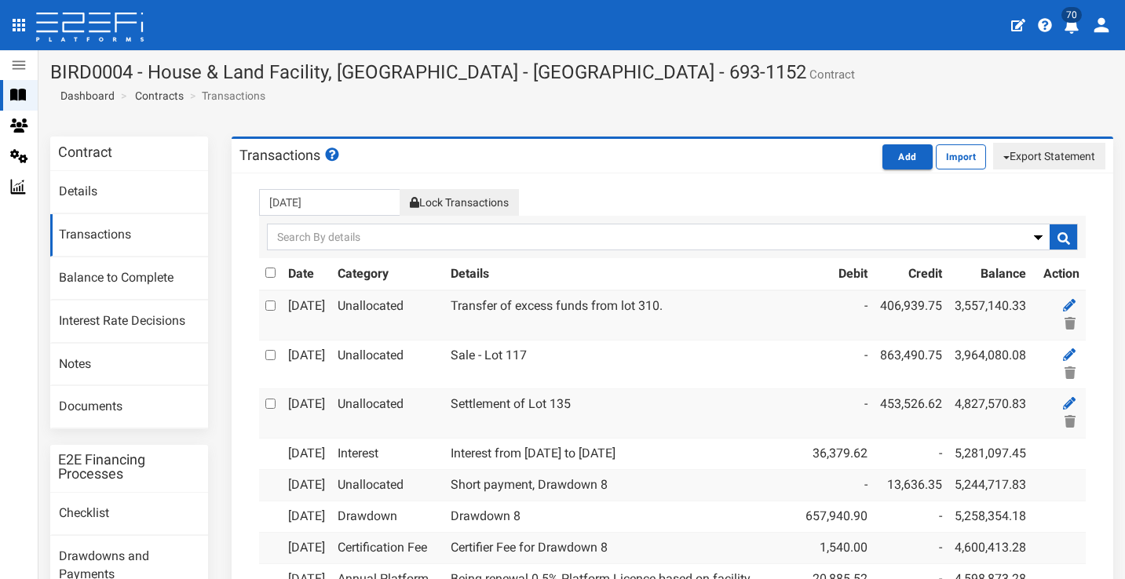
click at [1074, 31] on icon "profile" at bounding box center [1071, 26] width 14 height 16
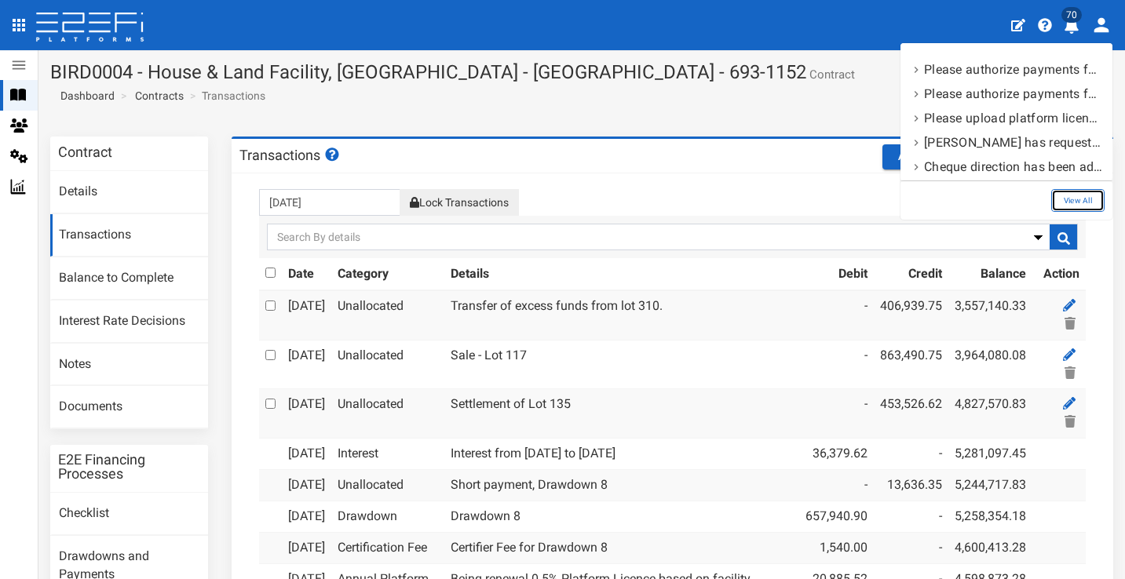
click at [1070, 190] on link "View All" at bounding box center [1077, 200] width 53 height 23
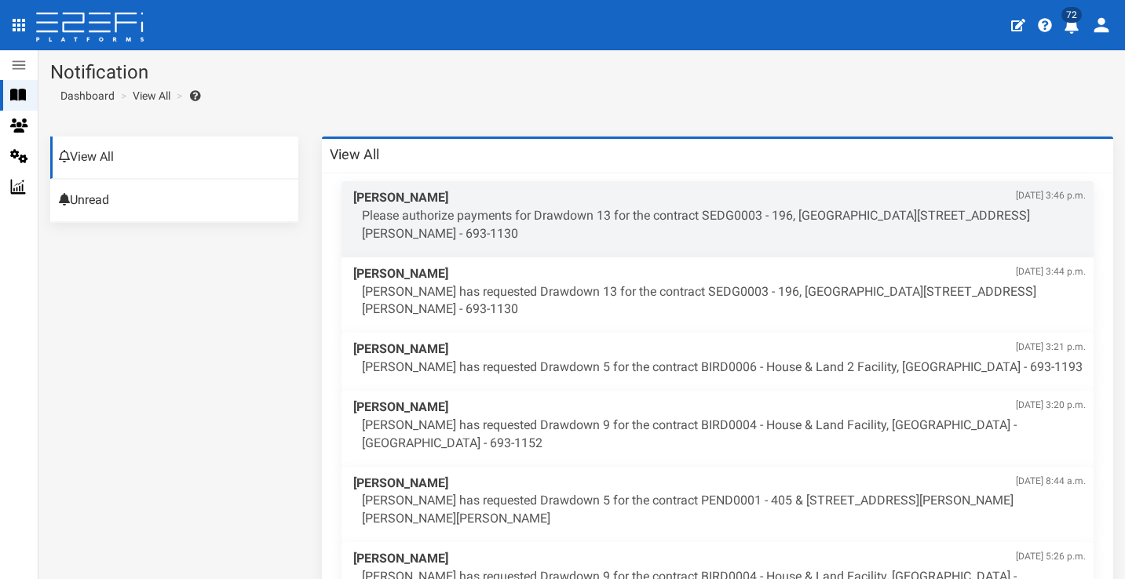
click at [1069, 28] on icon "profile" at bounding box center [1071, 26] width 14 height 16
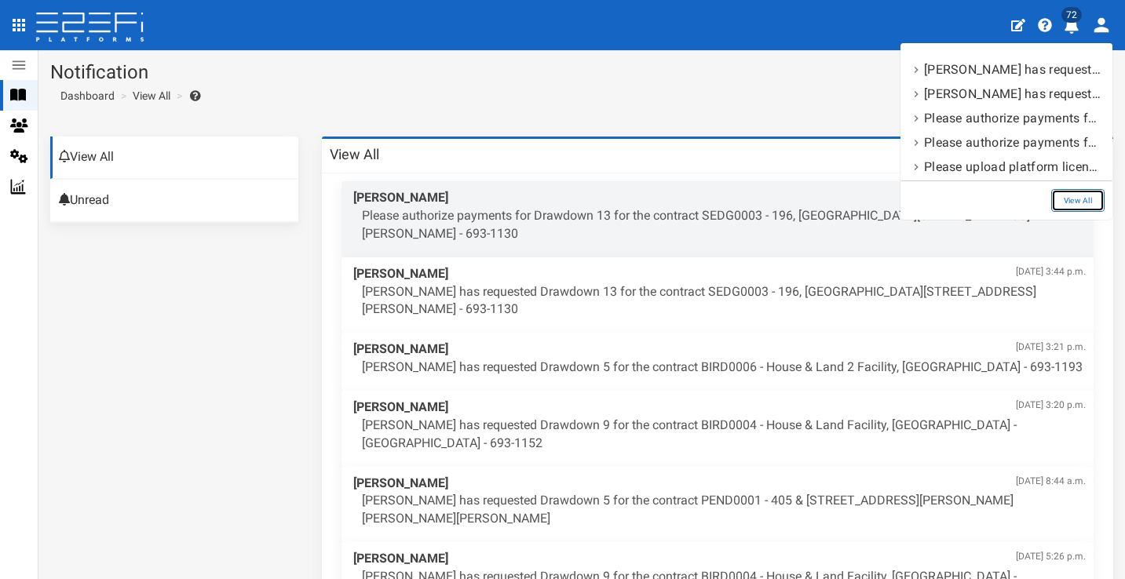
click at [1065, 195] on link "View All" at bounding box center [1077, 200] width 53 height 23
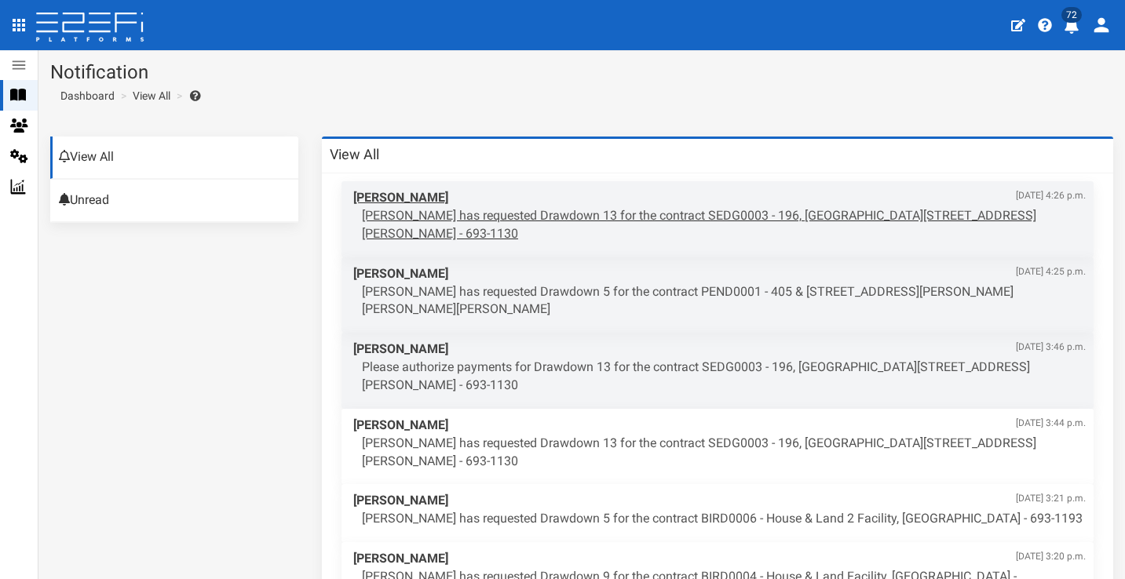
click at [778, 214] on p "[PERSON_NAME] has requested Drawdown 13 for the contract SEDG0003 - 196, [GEOGR…" at bounding box center [724, 225] width 724 height 36
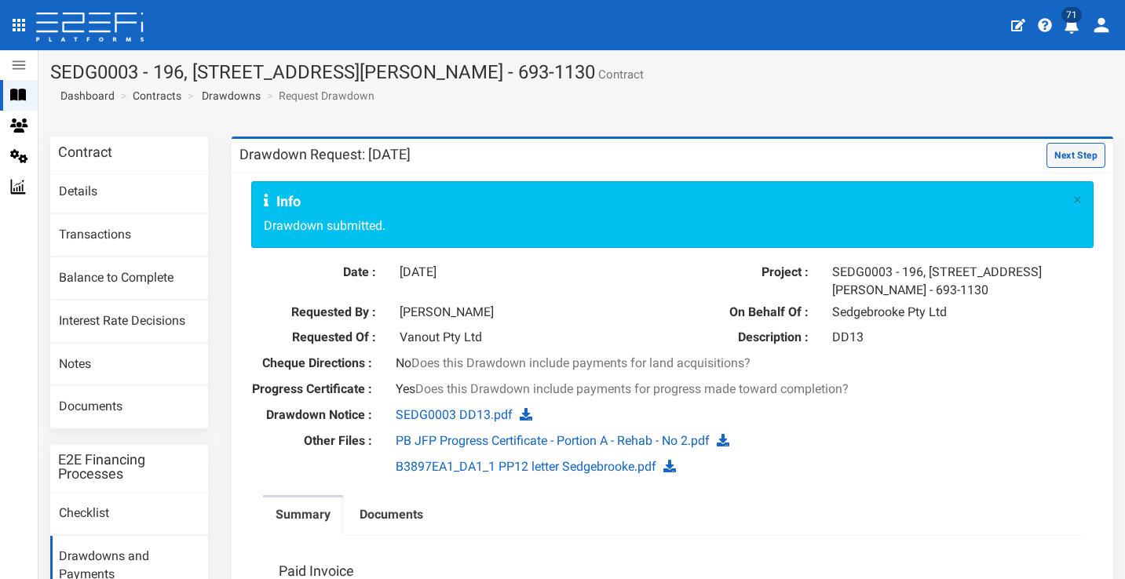
click at [1081, 149] on button "Next Step" at bounding box center [1075, 155] width 59 height 25
click at [1080, 147] on button "Next Step" at bounding box center [1075, 155] width 59 height 25
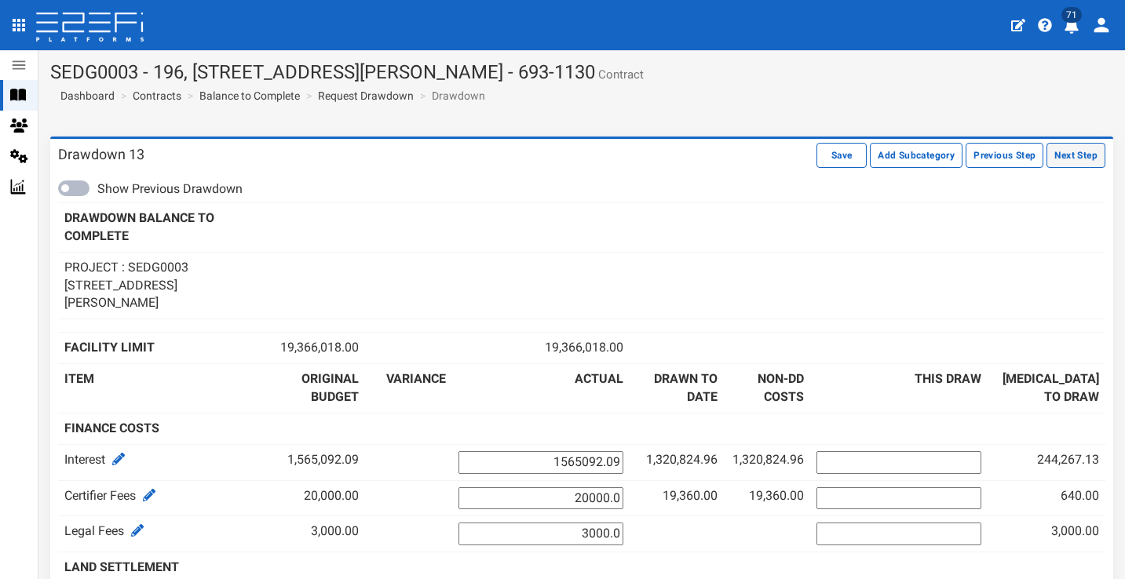
click at [1096, 156] on button "Next Step" at bounding box center [1075, 155] width 59 height 25
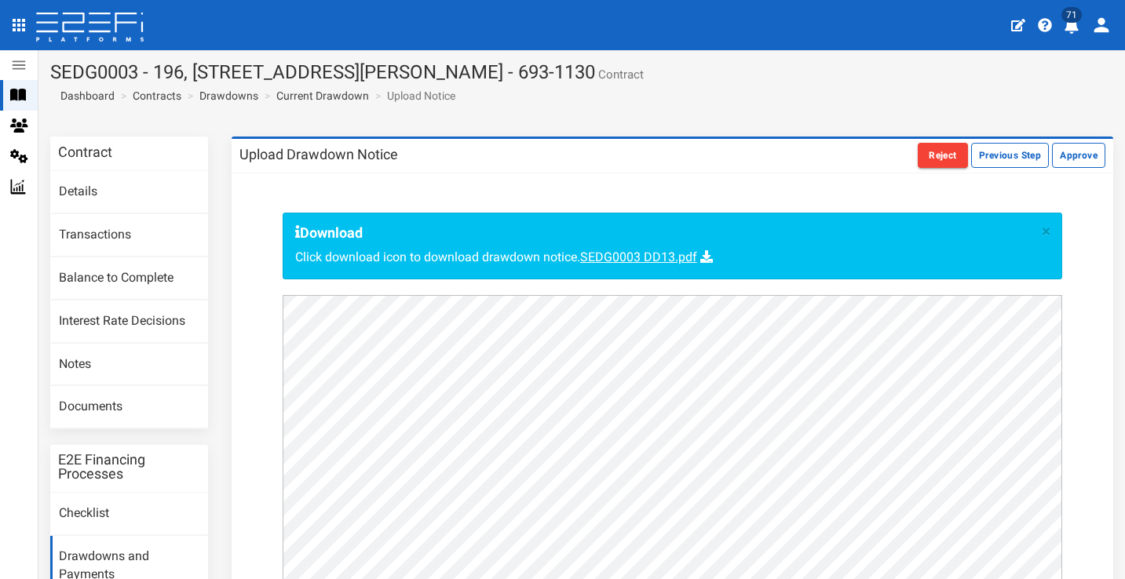
click at [1080, 399] on div "× Download Click download icon to download drawdown notice. SEDG0003 DD13.pdf" at bounding box center [672, 528] width 819 height 647
click at [1094, 154] on button "Approve" at bounding box center [1078, 155] width 53 height 25
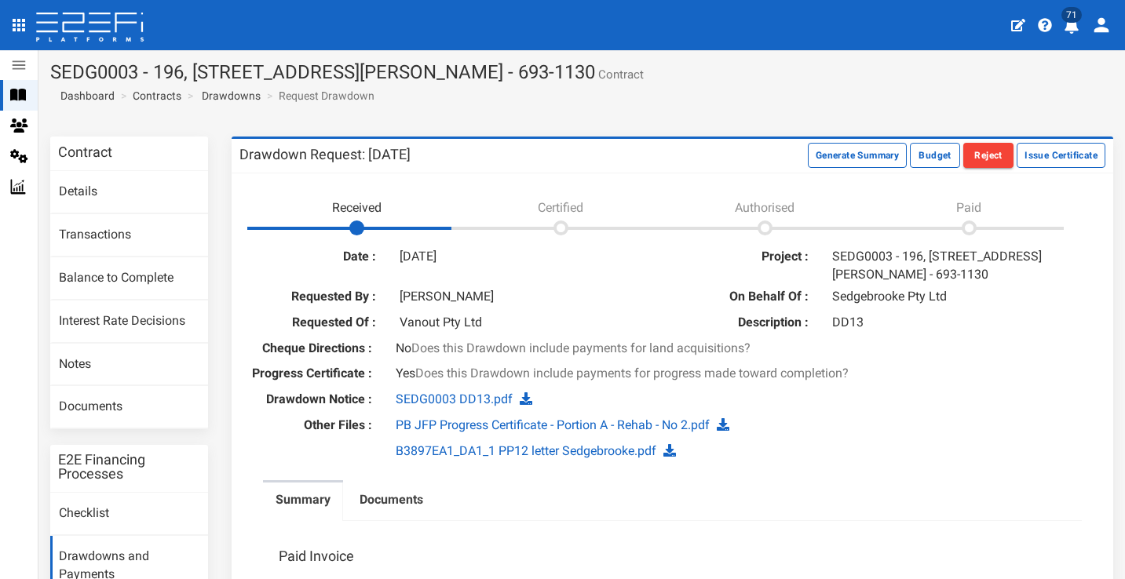
click at [1079, 17] on span "71" at bounding box center [1071, 15] width 20 height 16
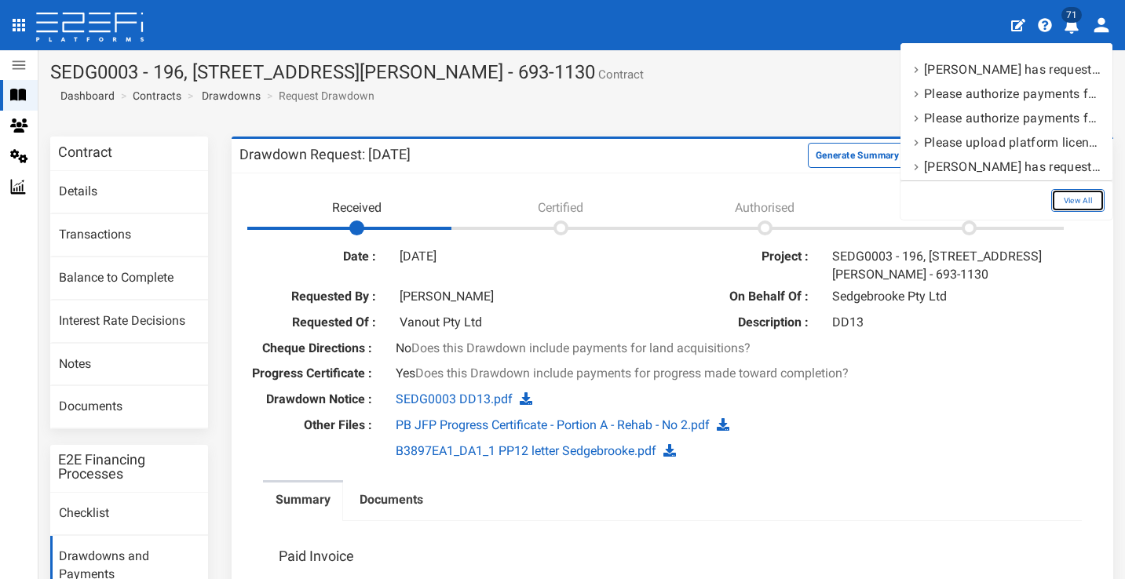
click at [1081, 203] on link "View All" at bounding box center [1077, 200] width 53 height 23
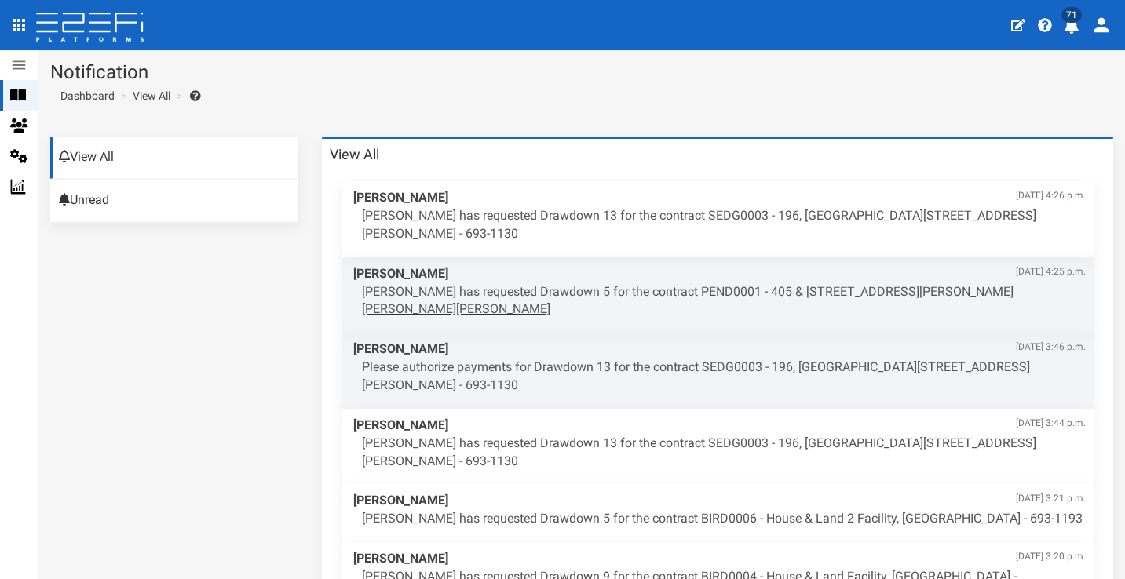
click at [741, 283] on p "[PERSON_NAME] has requested Drawdown 5 for the contract PEND0001 - 405 & [STREE…" at bounding box center [724, 301] width 724 height 36
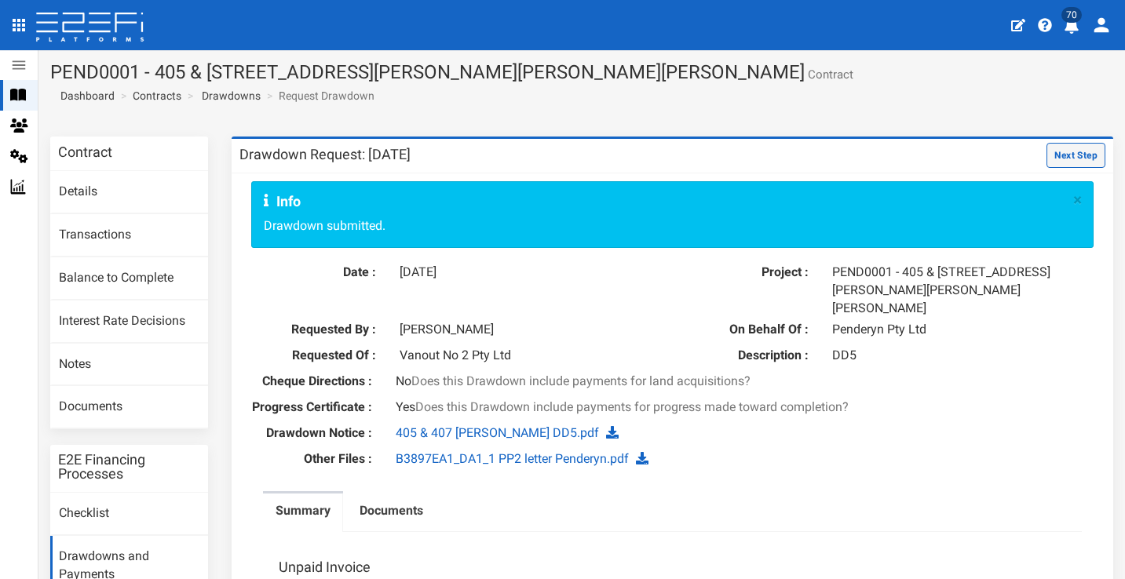
click at [1081, 154] on button "Next Step" at bounding box center [1075, 155] width 59 height 25
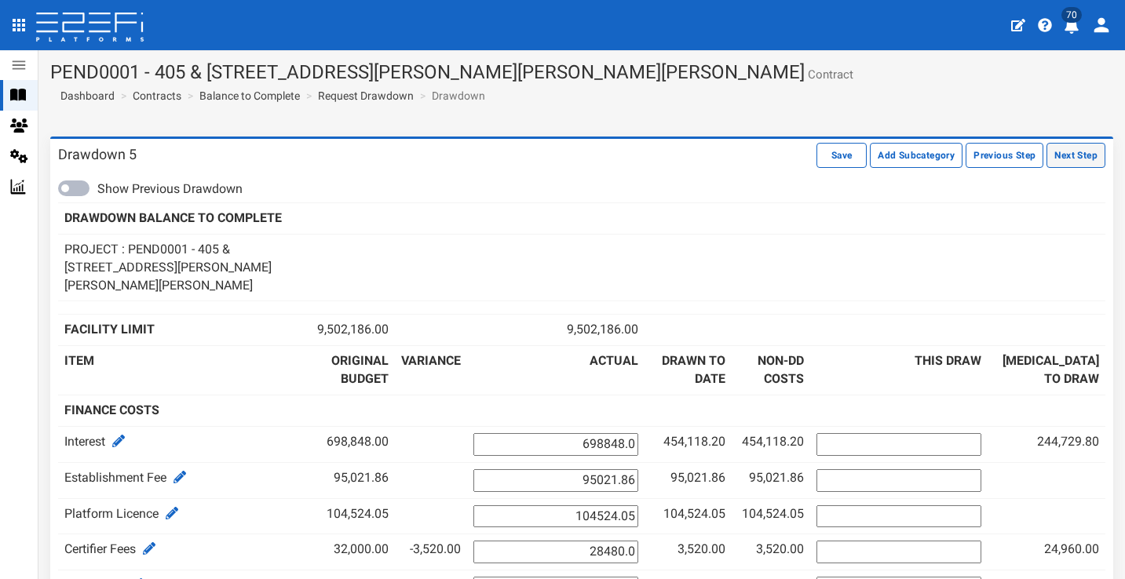
click at [1083, 151] on button "Next Step" at bounding box center [1075, 155] width 59 height 25
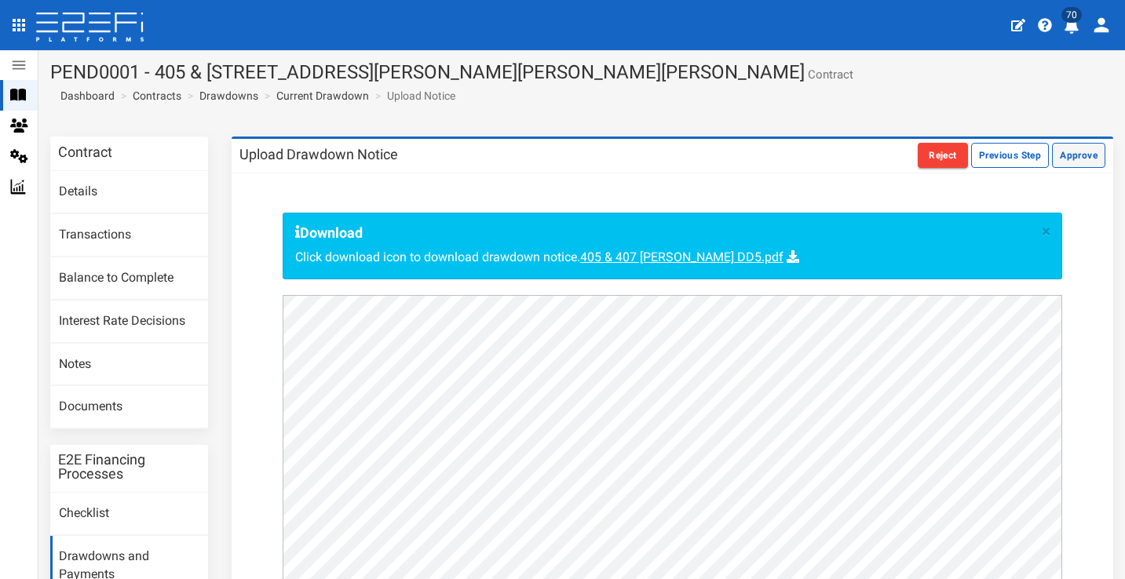
click at [1090, 159] on button "Approve" at bounding box center [1078, 155] width 53 height 25
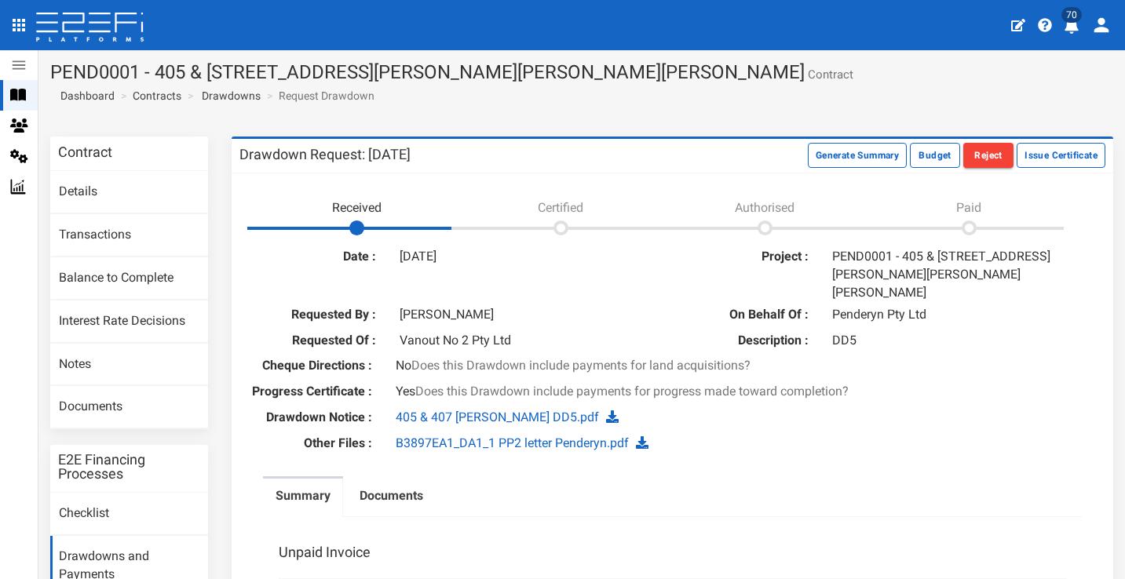
click at [1076, 22] on span "70" at bounding box center [1071, 15] width 20 height 16
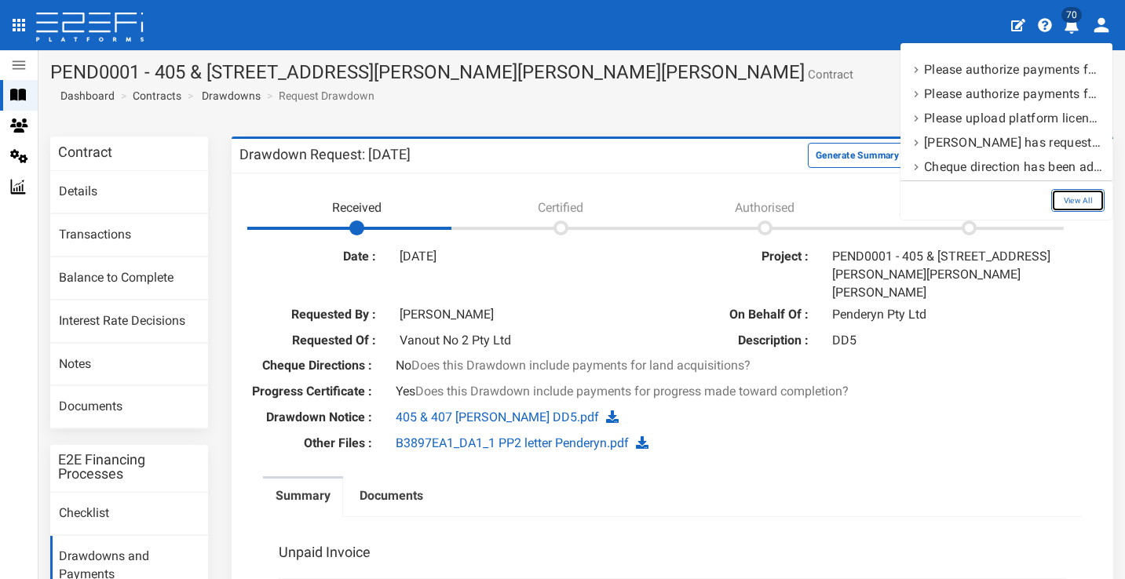
click at [1093, 197] on link "View All" at bounding box center [1077, 200] width 53 height 23
